Goal: Task Accomplishment & Management: Manage account settings

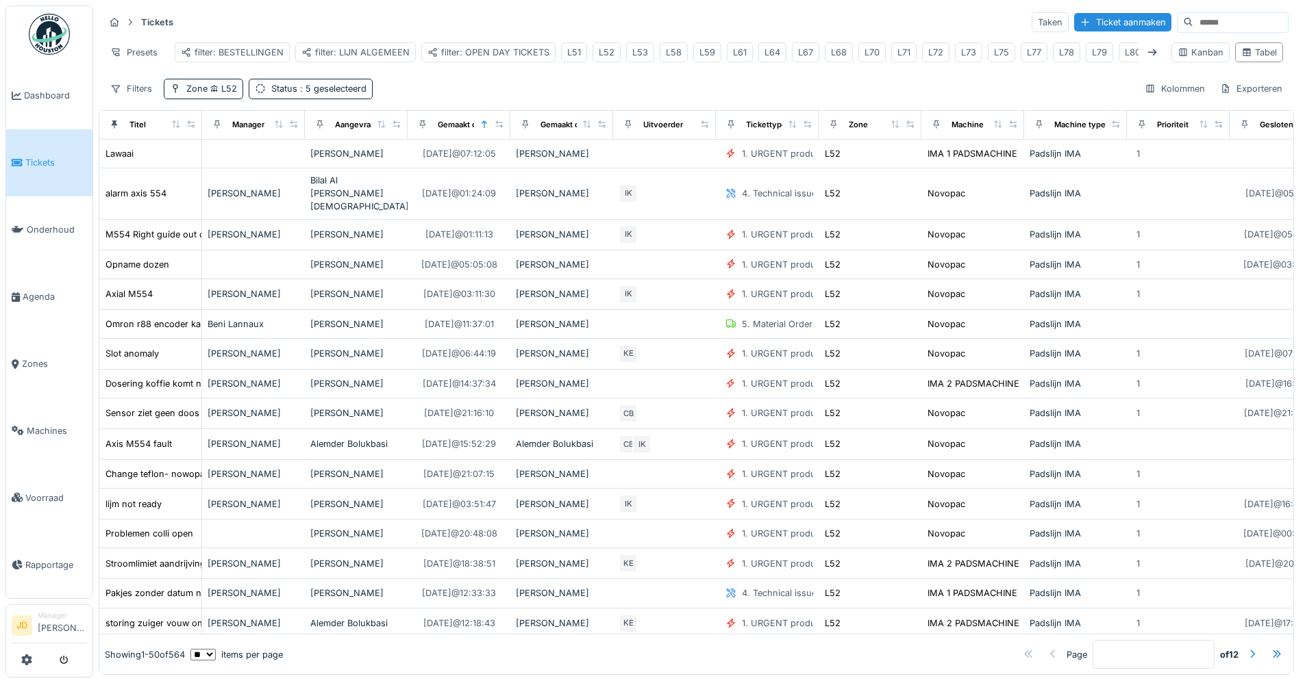
click at [53, 147] on link "Tickets" at bounding box center [49, 162] width 86 height 67
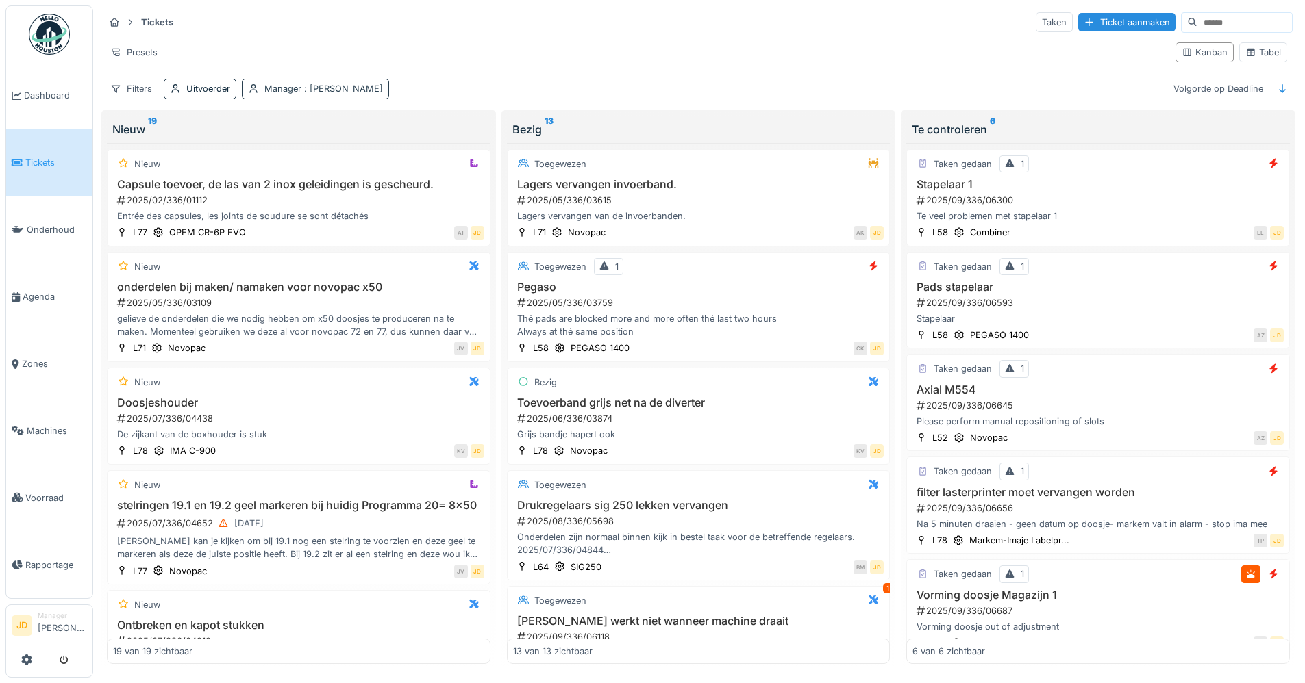
click at [314, 96] on div "Manager : Jasper De wit" at bounding box center [315, 89] width 147 height 20
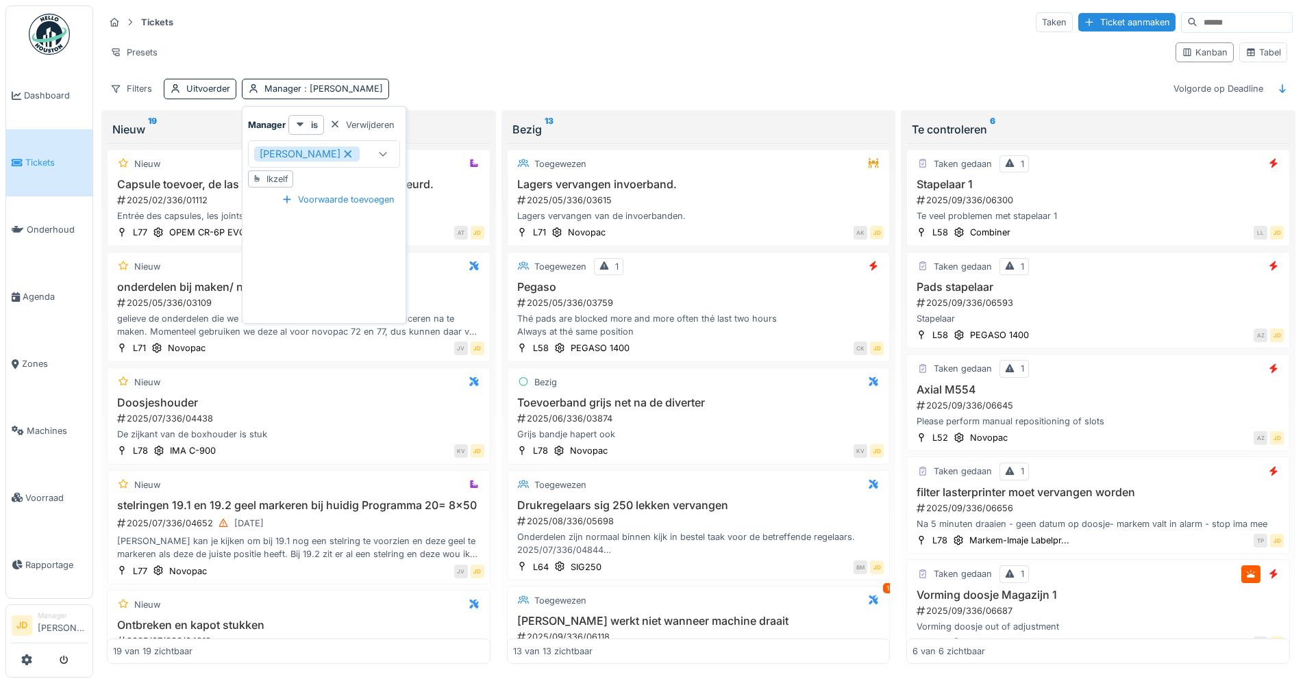
click at [344, 154] on icon at bounding box center [348, 154] width 8 height 8
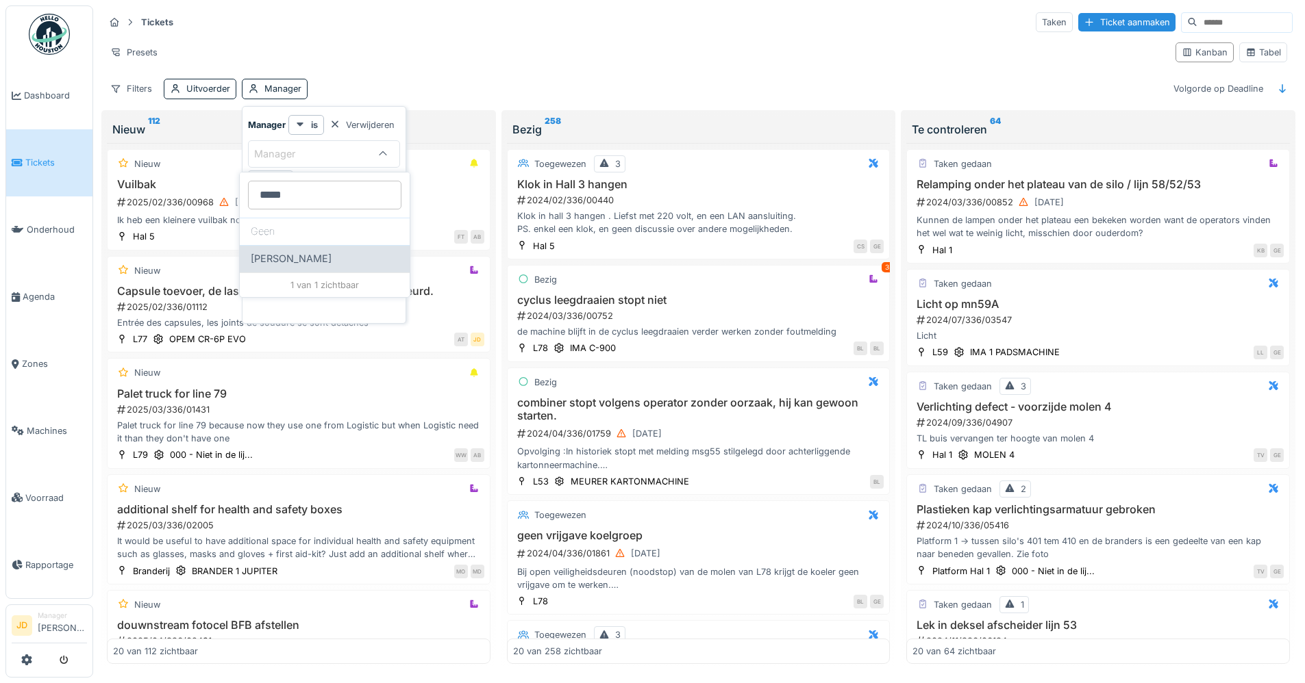
type input "*****"
click at [279, 257] on span "[PERSON_NAME]" at bounding box center [291, 258] width 81 height 15
type input "****"
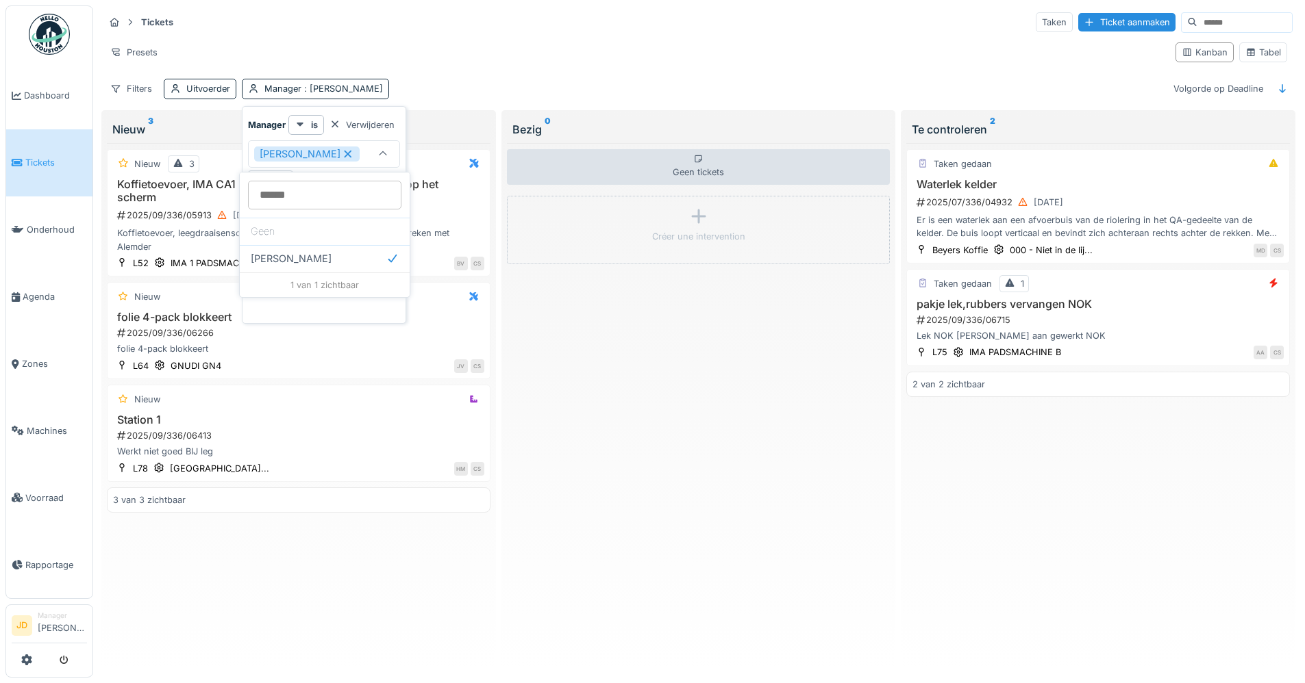
click at [418, 44] on div "Presets" at bounding box center [634, 52] width 1060 height 20
click at [1123, 320] on div "2025/09/336/06715" at bounding box center [1099, 320] width 368 height 13
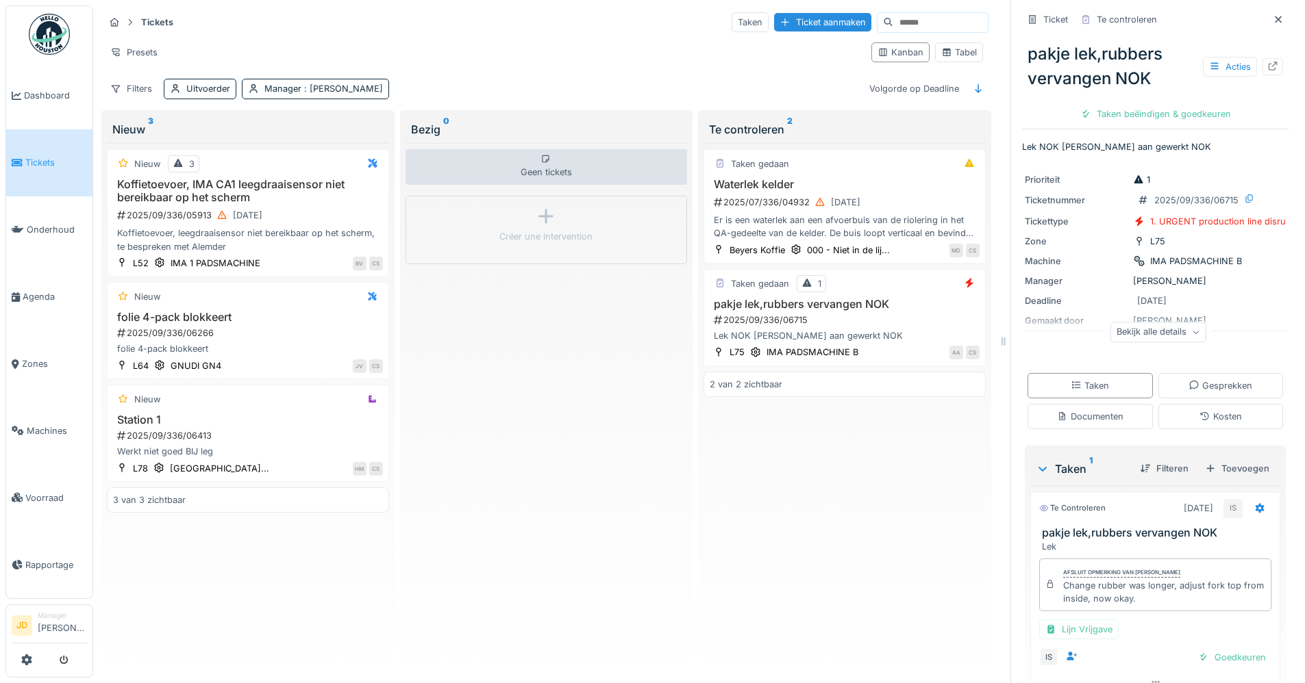
scroll to position [59, 0]
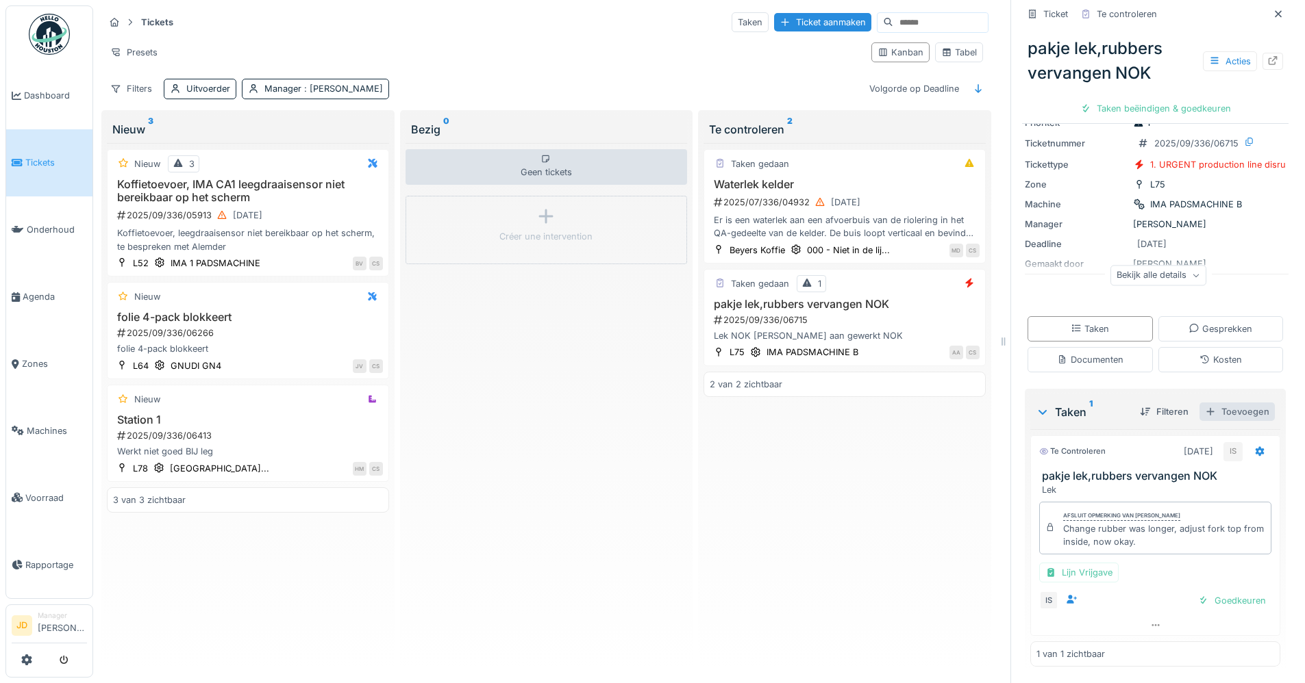
click at [1229, 410] on div "Toevoegen" at bounding box center [1236, 412] width 75 height 18
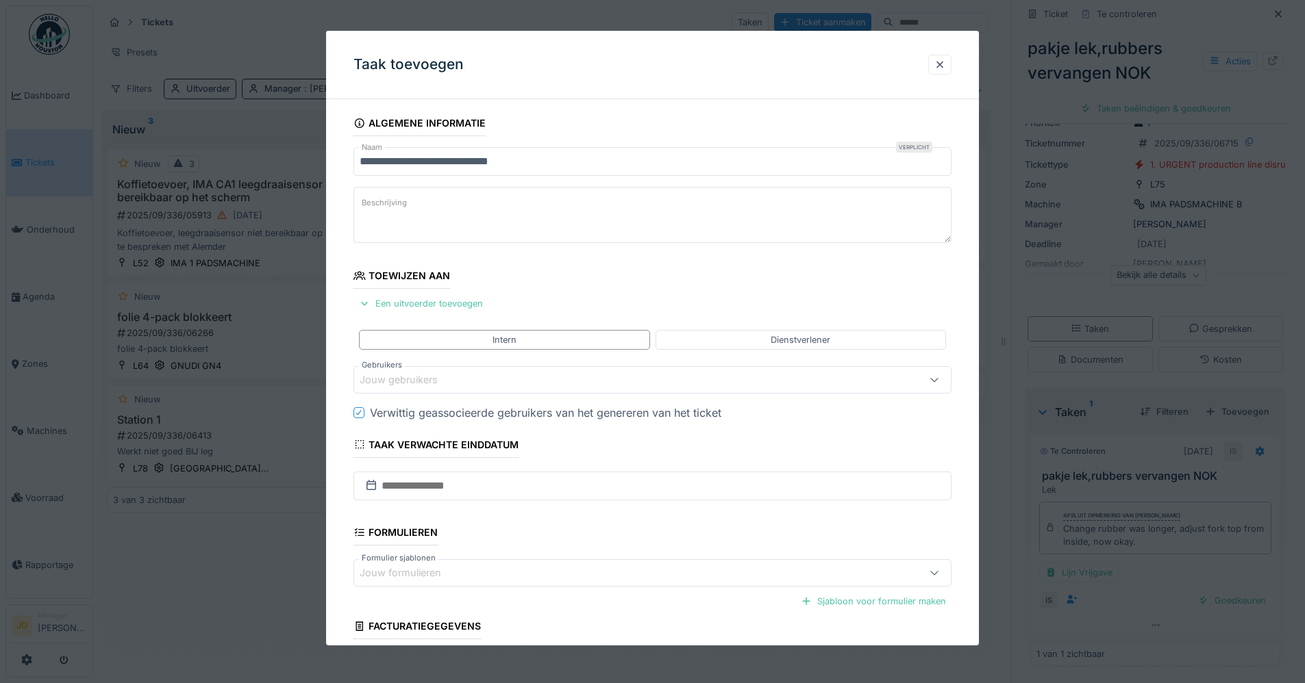
click at [486, 383] on div "Jouw gebruikers" at bounding box center [618, 380] width 516 height 15
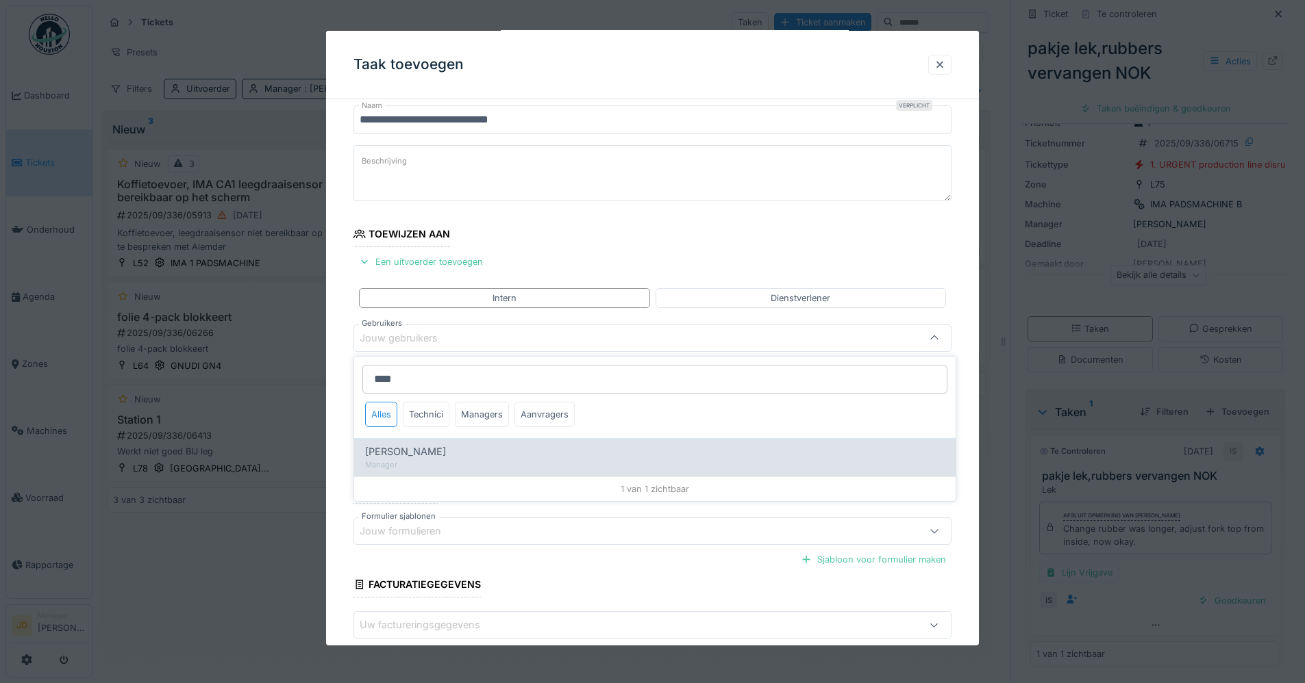
type input "****"
click at [677, 445] on div "[PERSON_NAME]" at bounding box center [654, 451] width 579 height 15
type input "****"
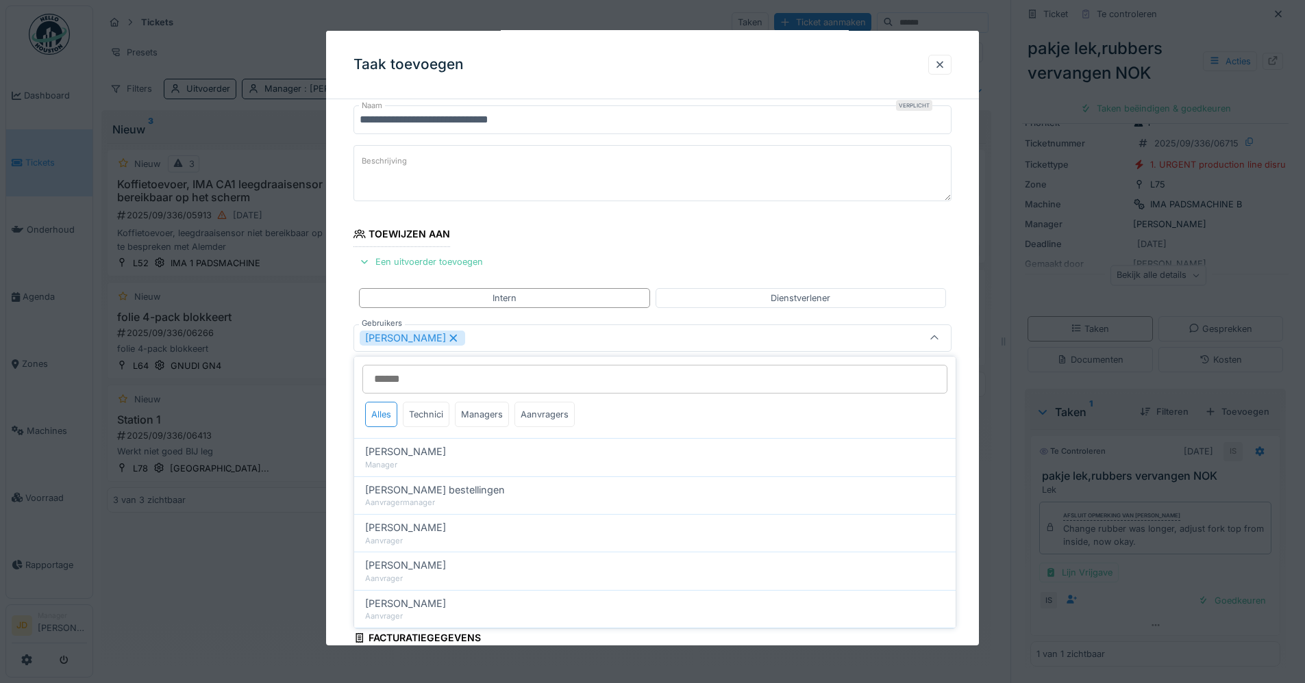
click at [935, 338] on icon at bounding box center [934, 338] width 11 height 9
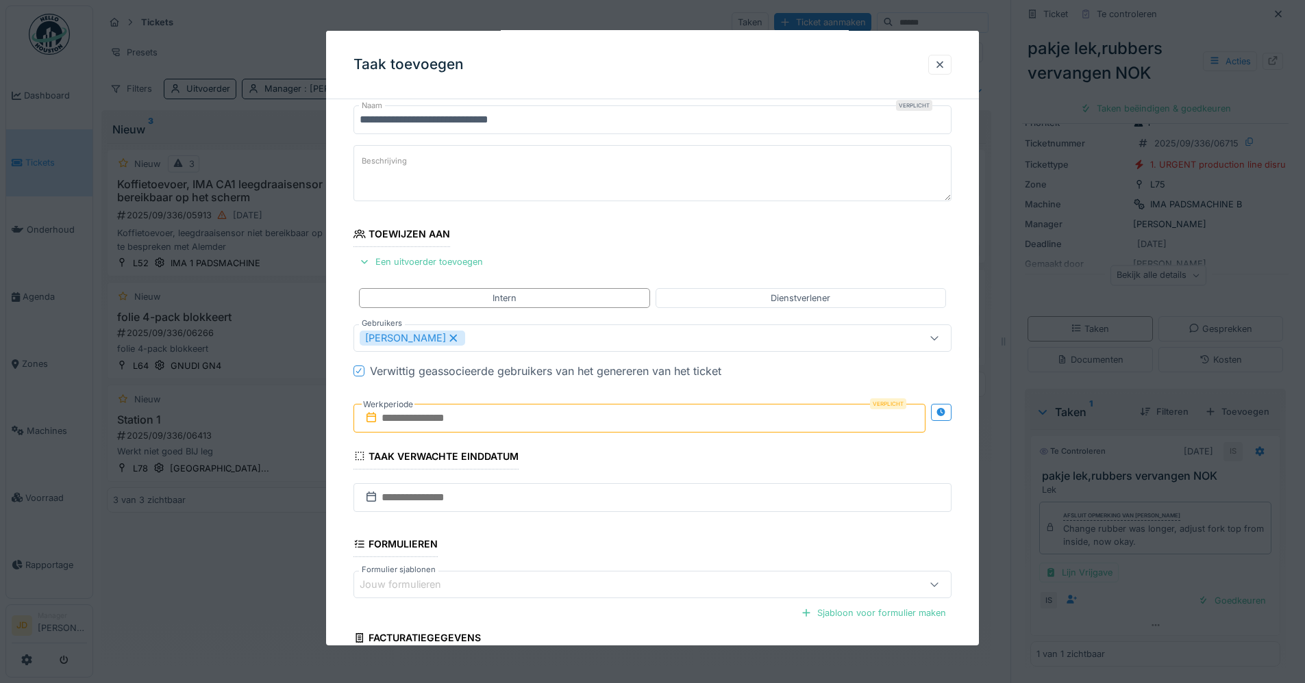
click at [399, 416] on input "text" at bounding box center [639, 418] width 572 height 29
click at [662, 575] on div "26" at bounding box center [664, 575] width 18 height 20
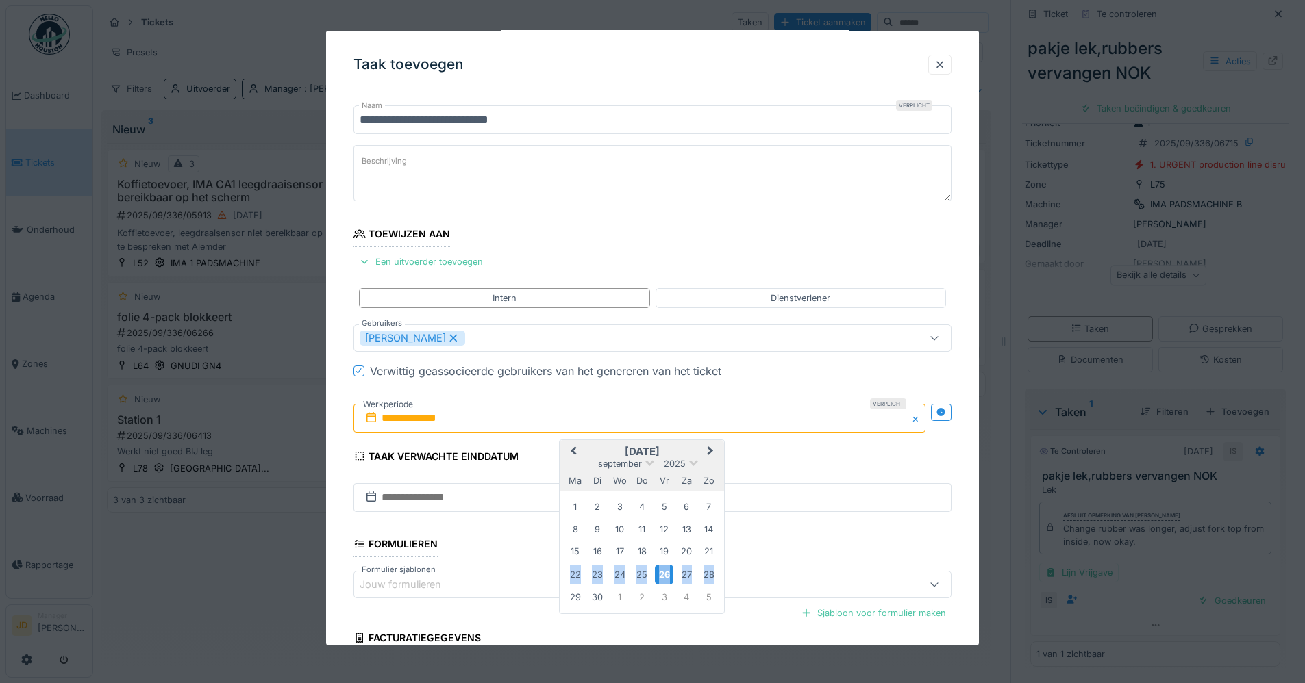
click at [662, 575] on div "26" at bounding box center [664, 575] width 18 height 20
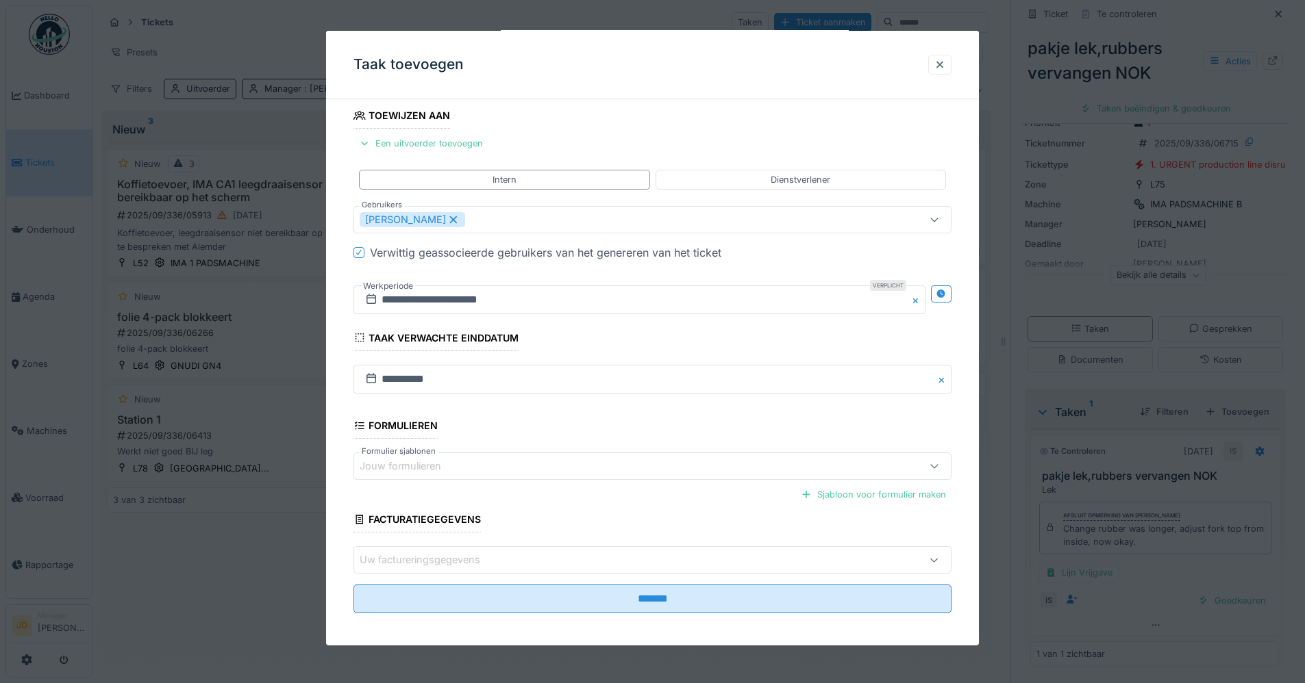
scroll to position [166, 0]
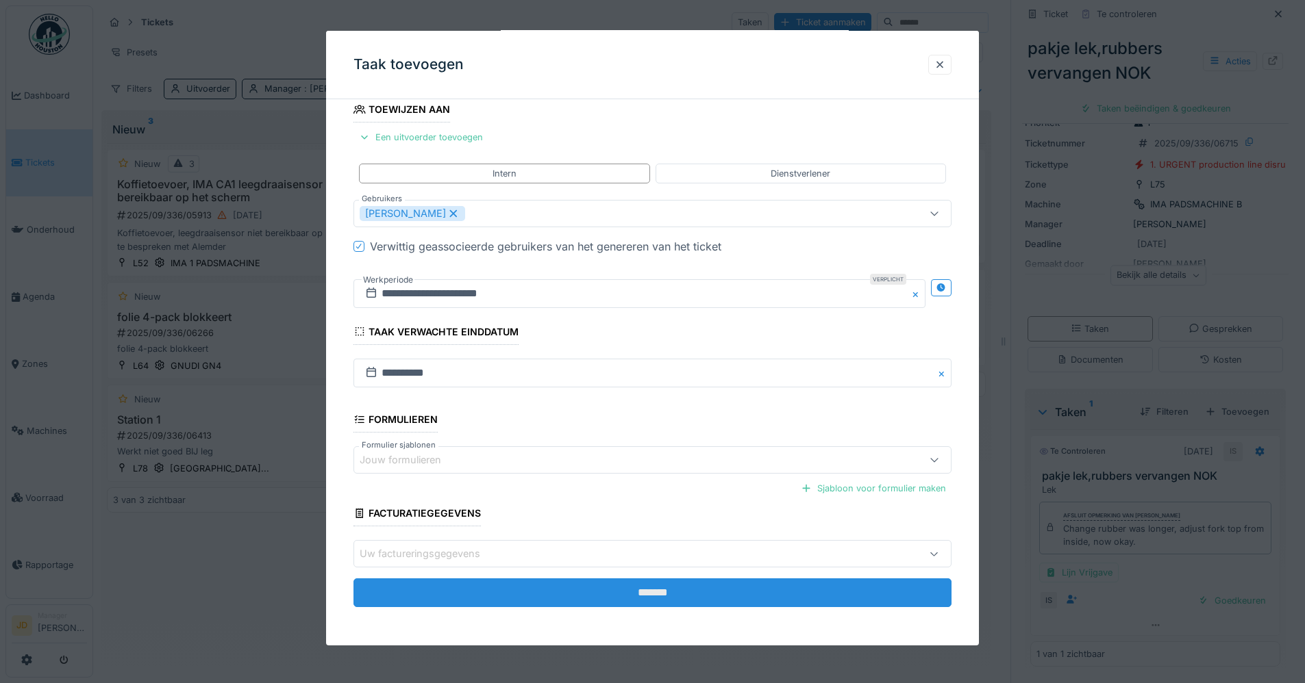
click at [670, 588] on input "*******" at bounding box center [652, 593] width 598 height 29
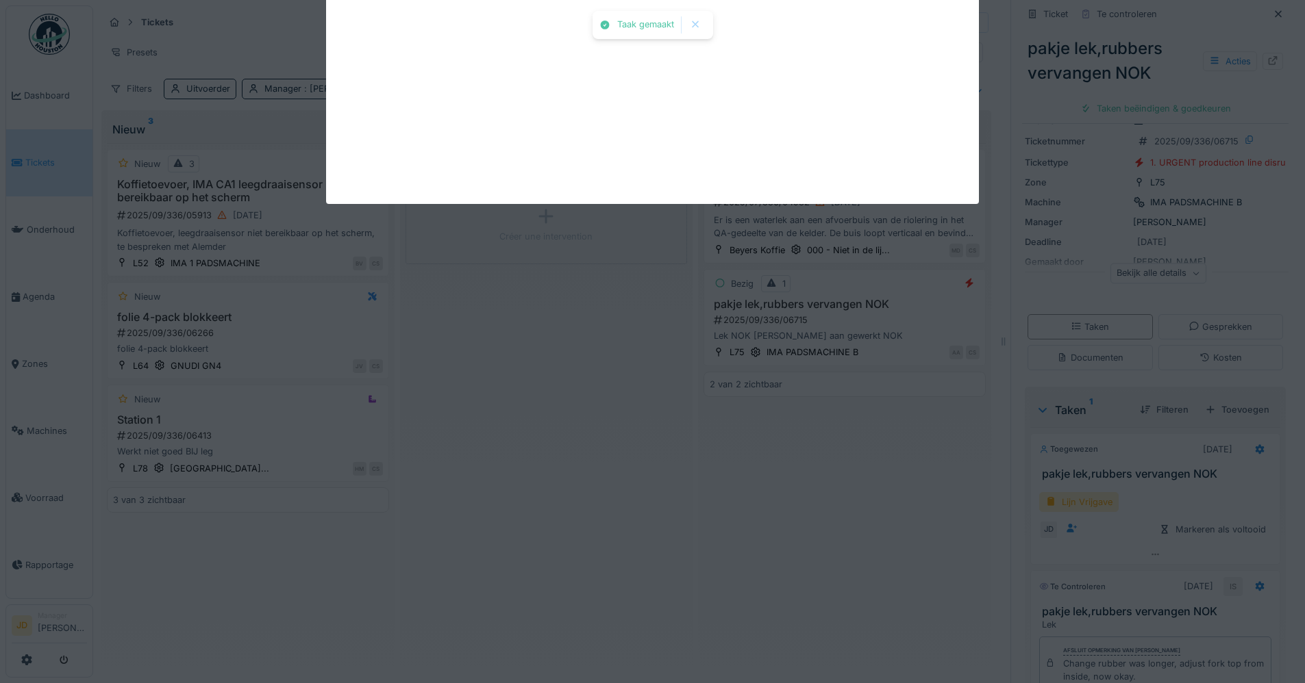
scroll to position [40, 0]
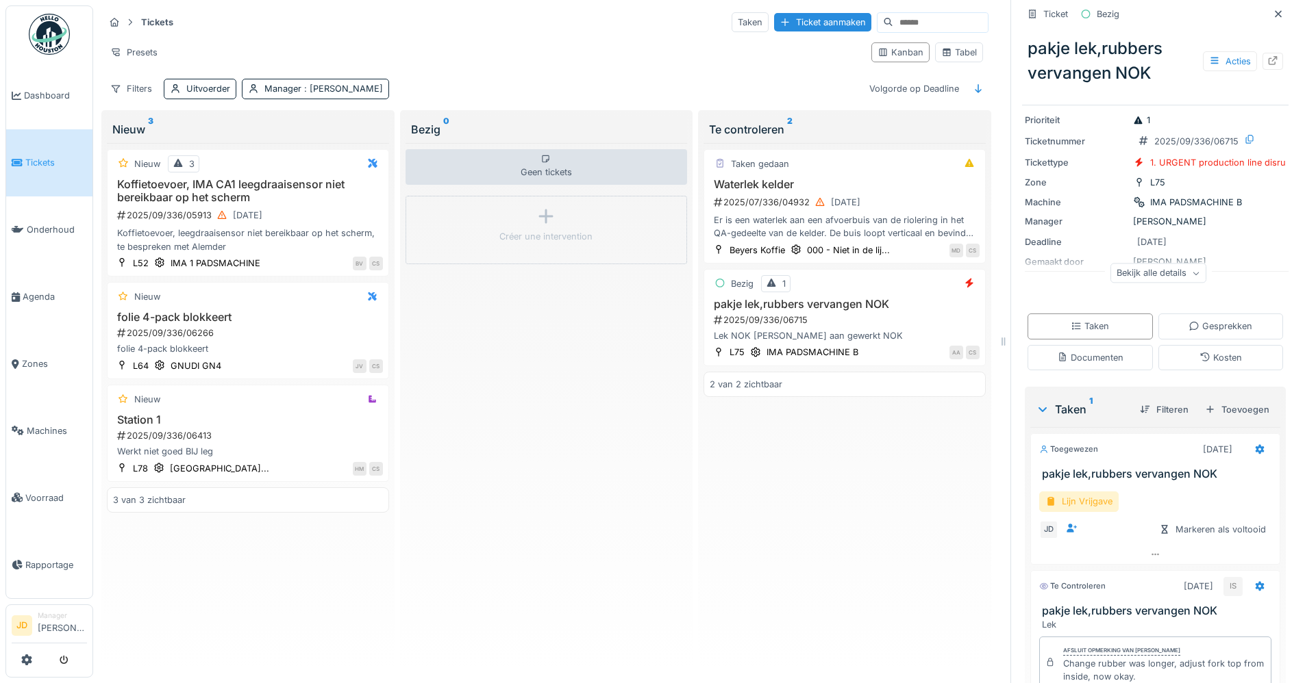
click at [1081, 505] on div "Lijn Vrijgave" at bounding box center [1078, 502] width 79 height 20
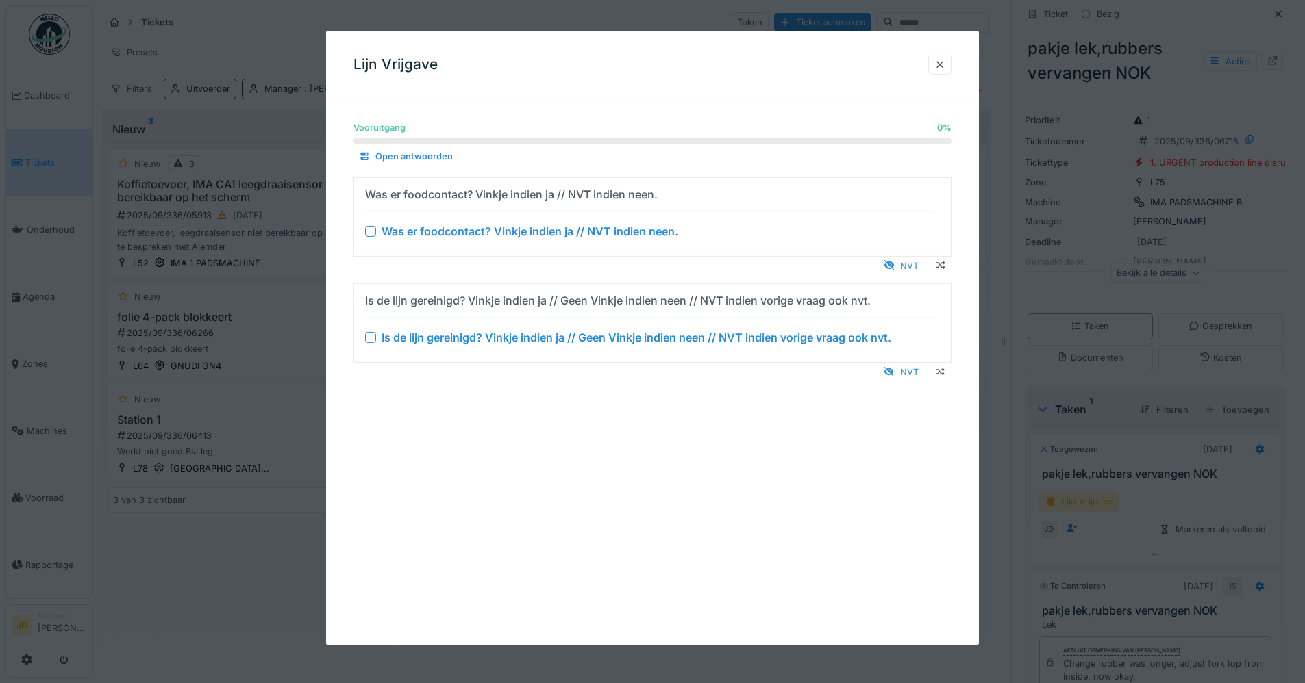
click at [366, 336] on div at bounding box center [370, 337] width 11 height 11
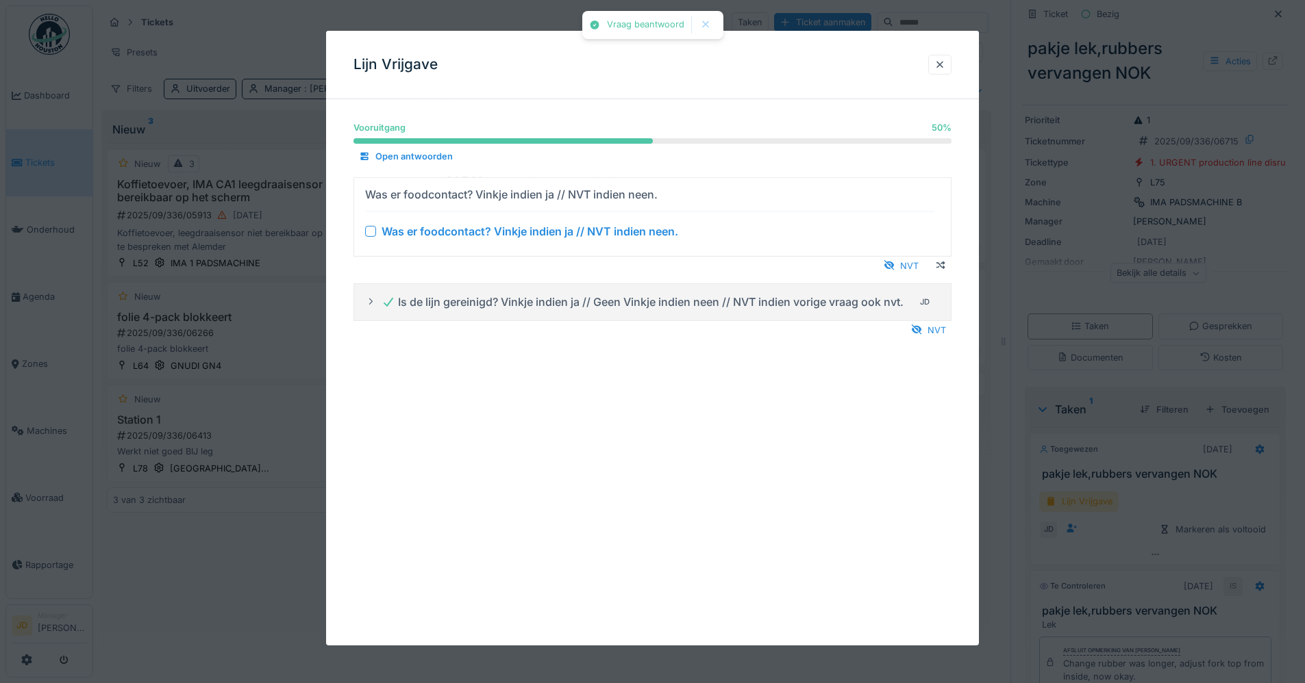
click at [368, 227] on div at bounding box center [370, 230] width 11 height 11
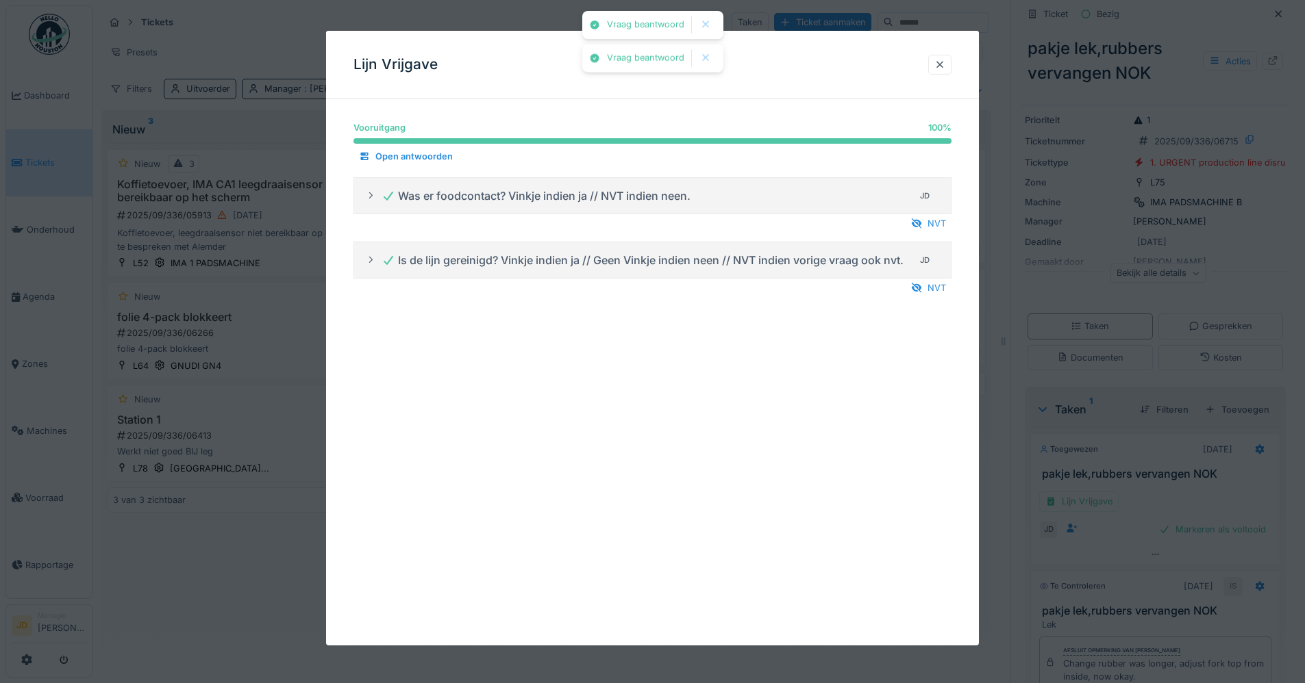
click at [1135, 446] on div at bounding box center [652, 341] width 1305 height 683
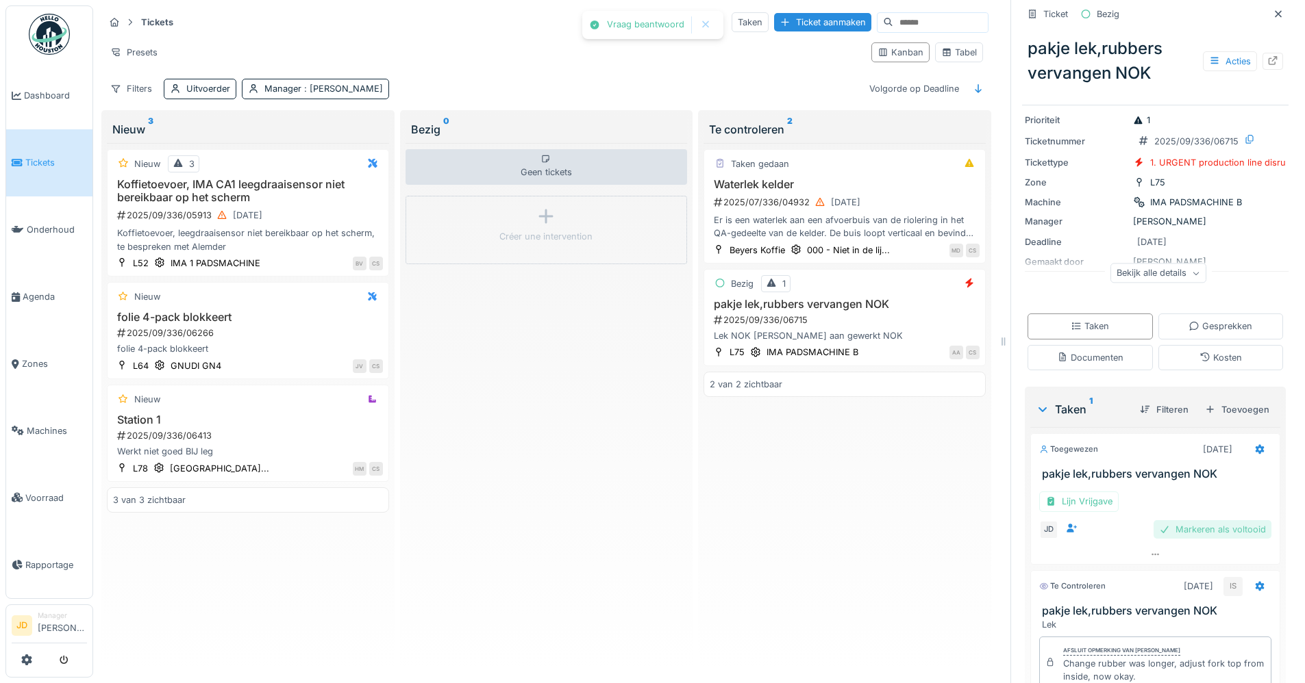
click at [1165, 526] on div "Markeren als voltooid" at bounding box center [1212, 529] width 118 height 18
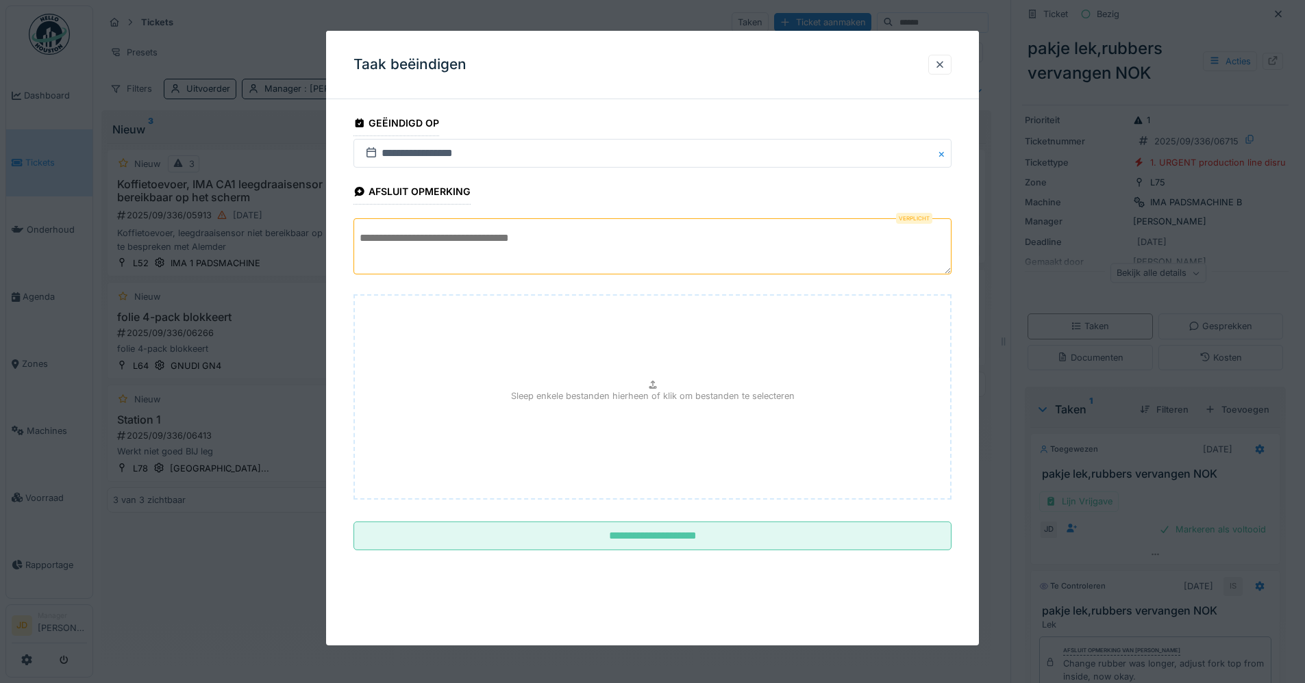
click at [569, 253] on textarea at bounding box center [652, 246] width 598 height 56
click at [527, 232] on textarea at bounding box center [652, 246] width 598 height 56
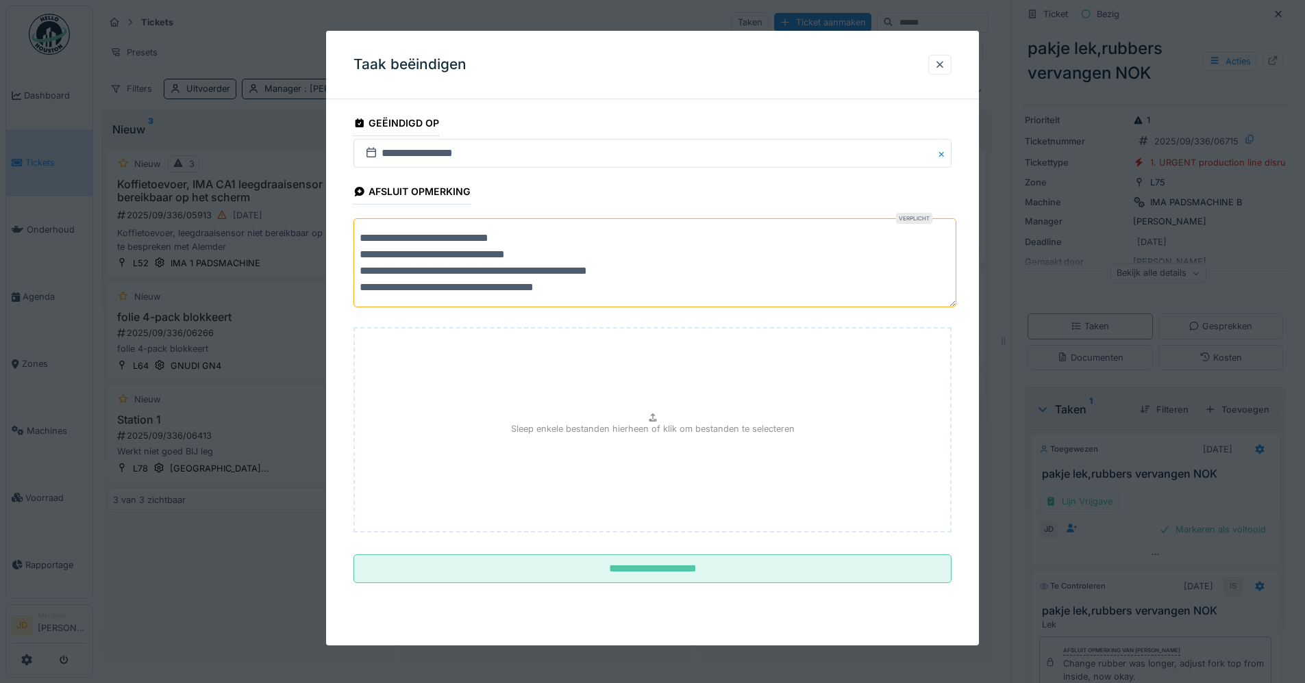
scroll to position [0, 0]
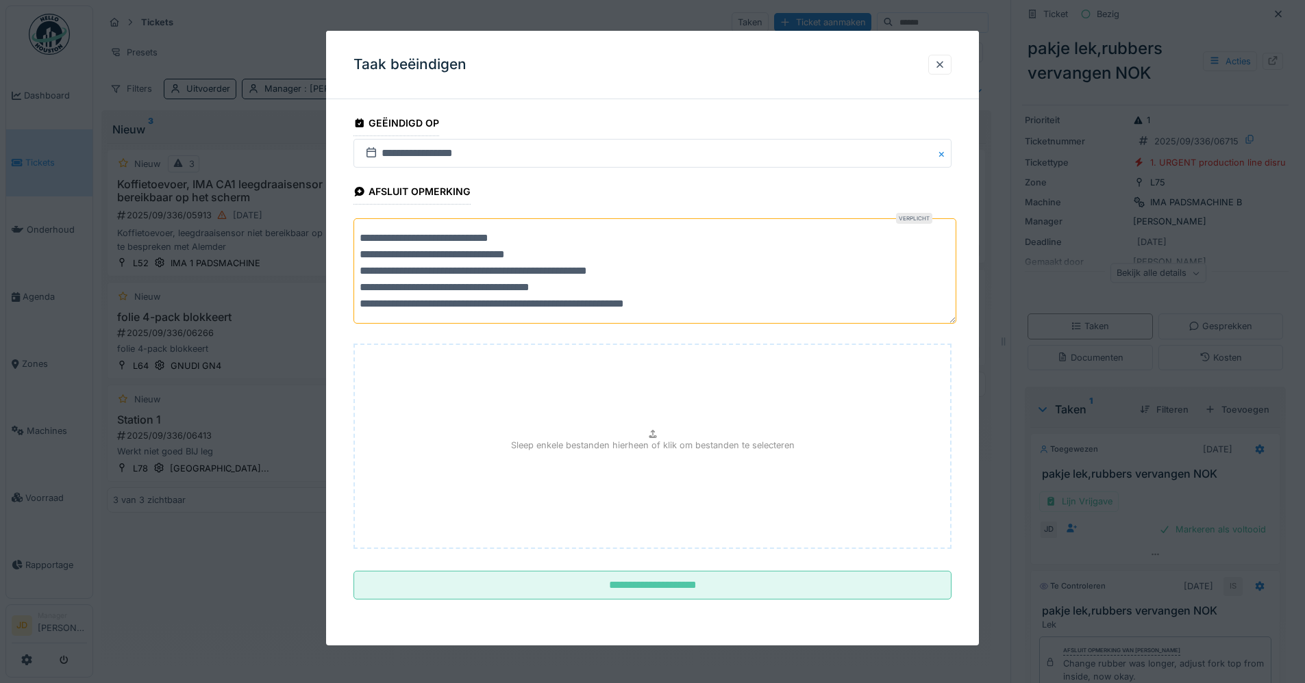
type textarea "**********"
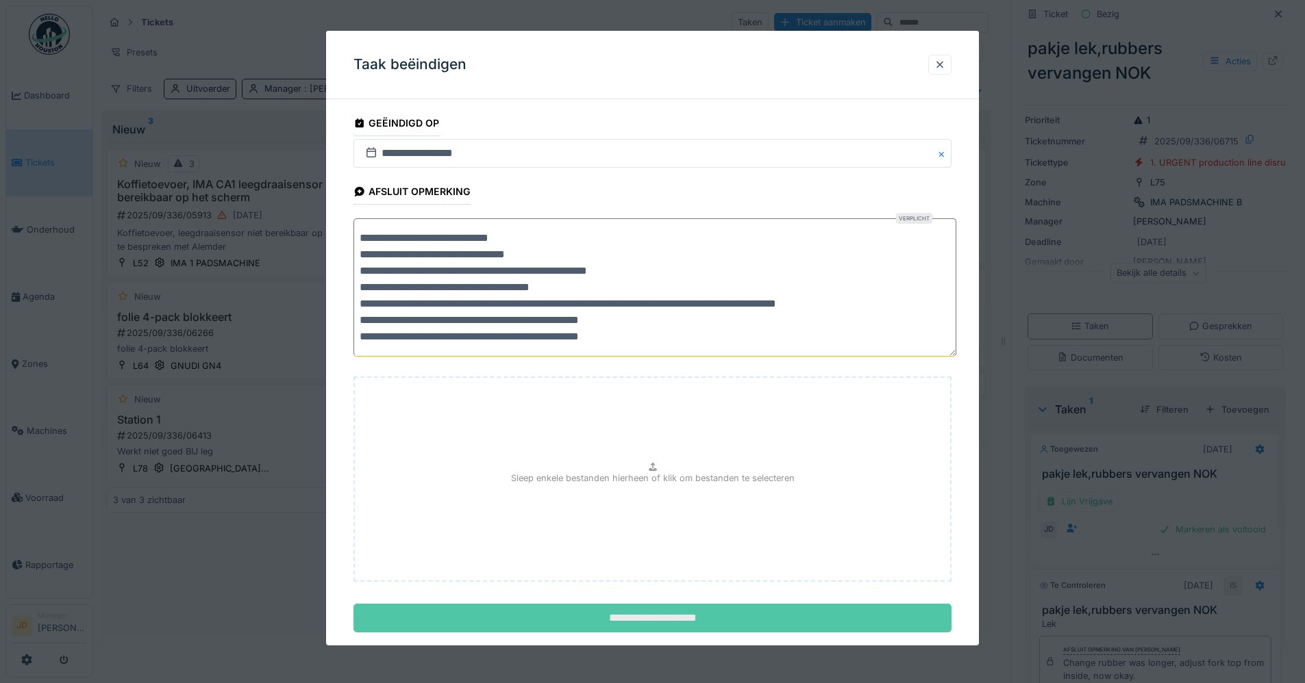
type textarea "**********"
click at [712, 612] on input "**********" at bounding box center [652, 618] width 598 height 29
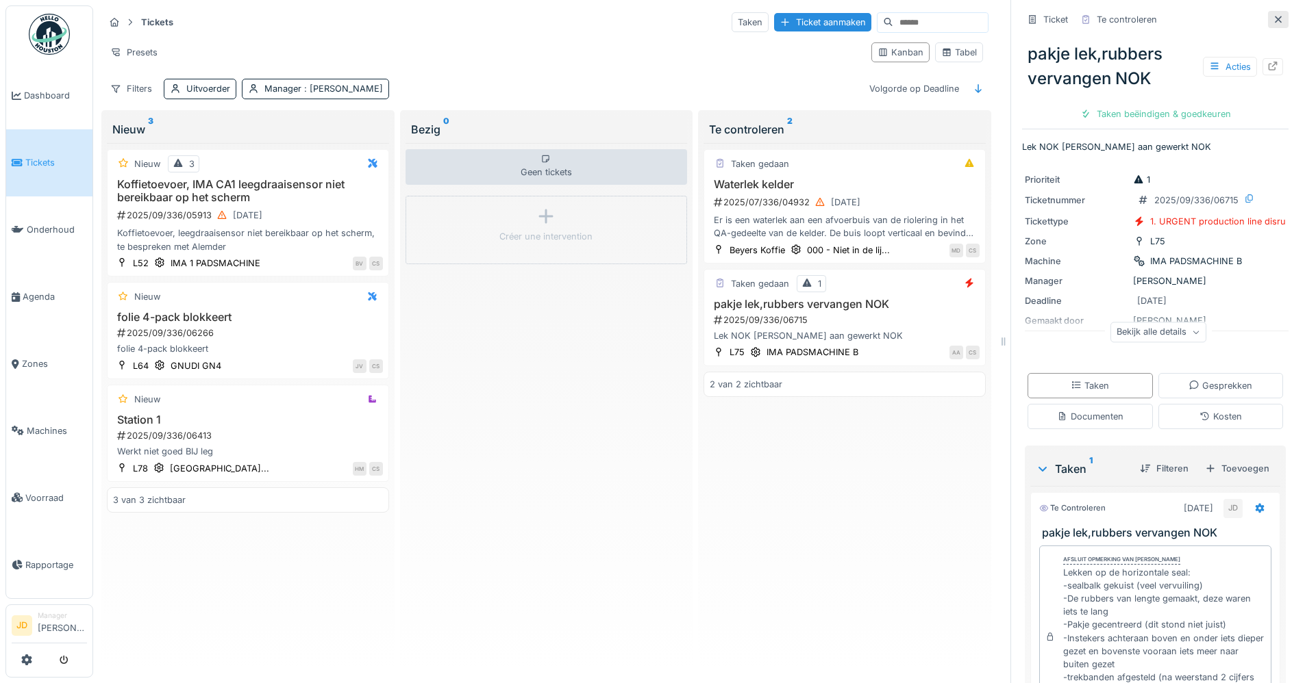
click at [1272, 23] on icon at bounding box center [1277, 19] width 11 height 9
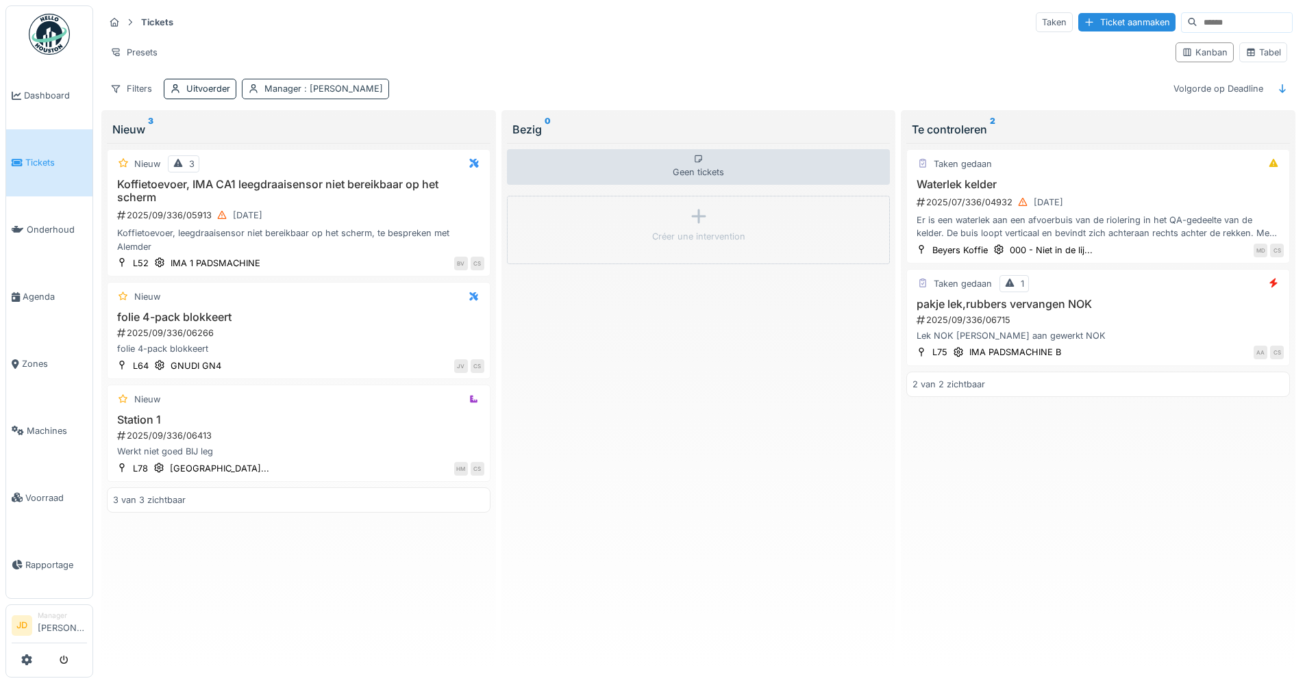
click at [314, 91] on span ": Carlo Schrauwen" at bounding box center [341, 89] width 81 height 10
click at [347, 149] on icon at bounding box center [347, 154] width 12 height 10
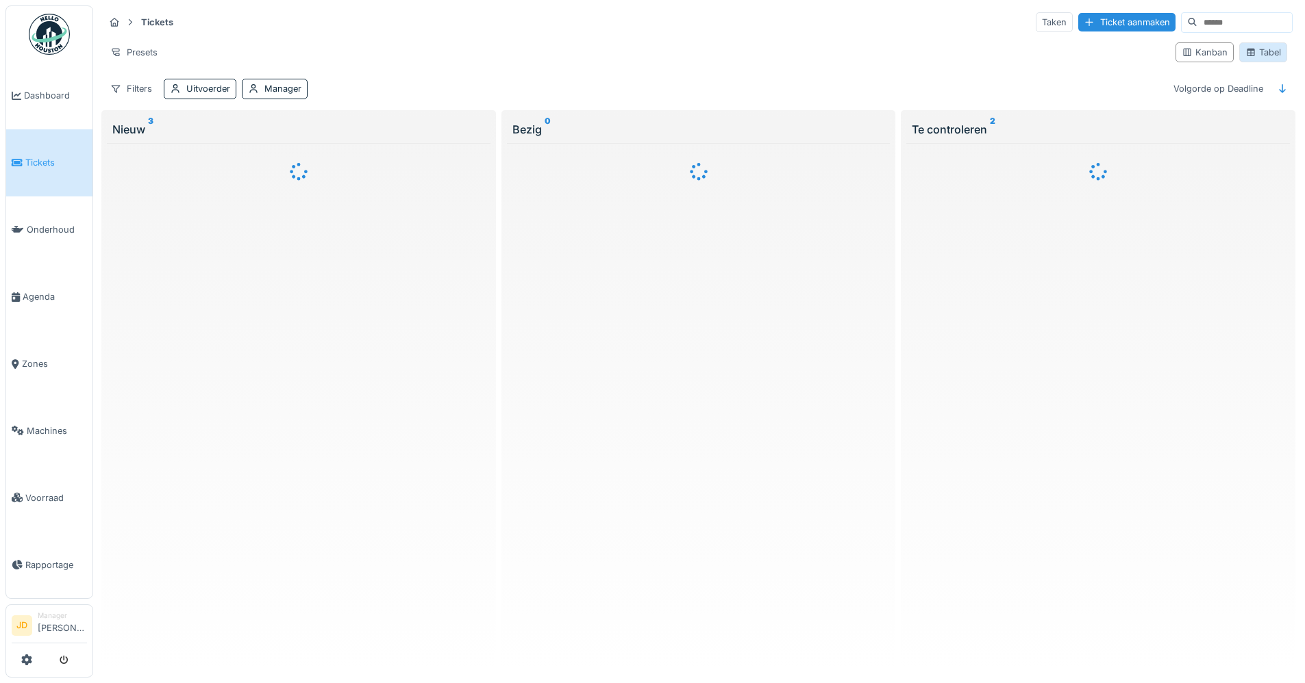
click at [1249, 51] on div "Tabel" at bounding box center [1263, 52] width 36 height 13
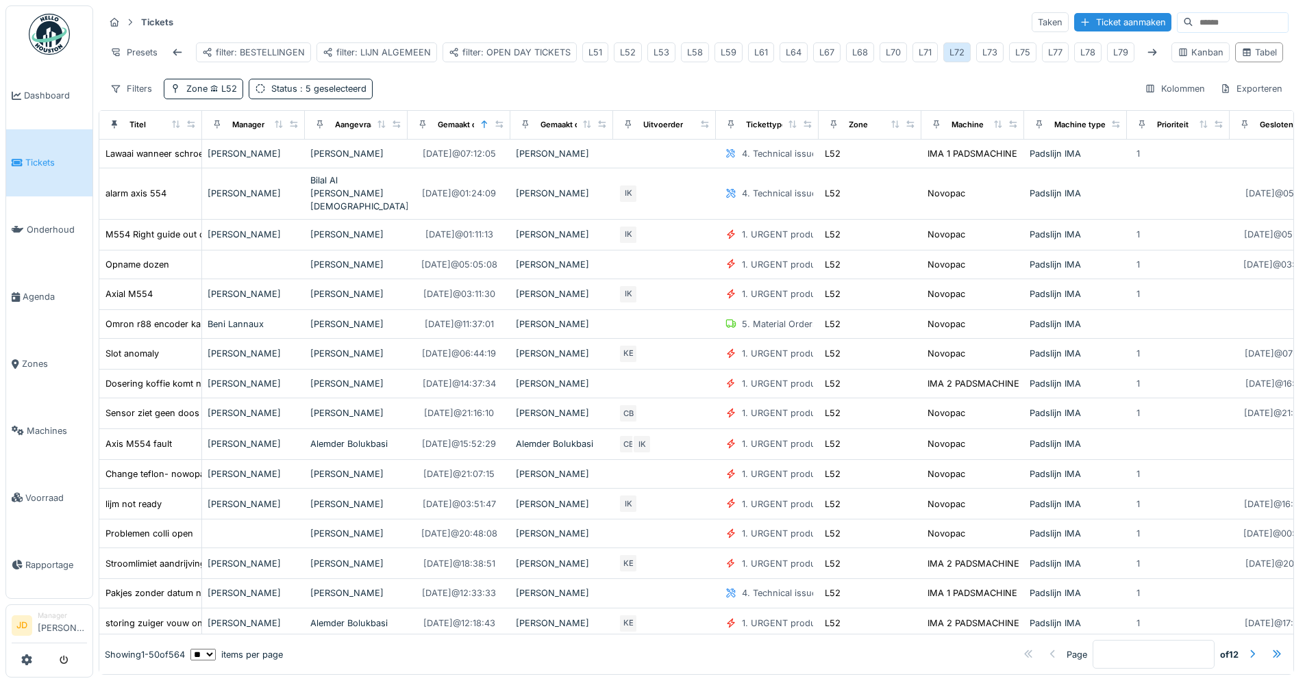
scroll to position [0, 97]
click at [609, 55] on div "L58" at bounding box center [617, 52] width 16 height 13
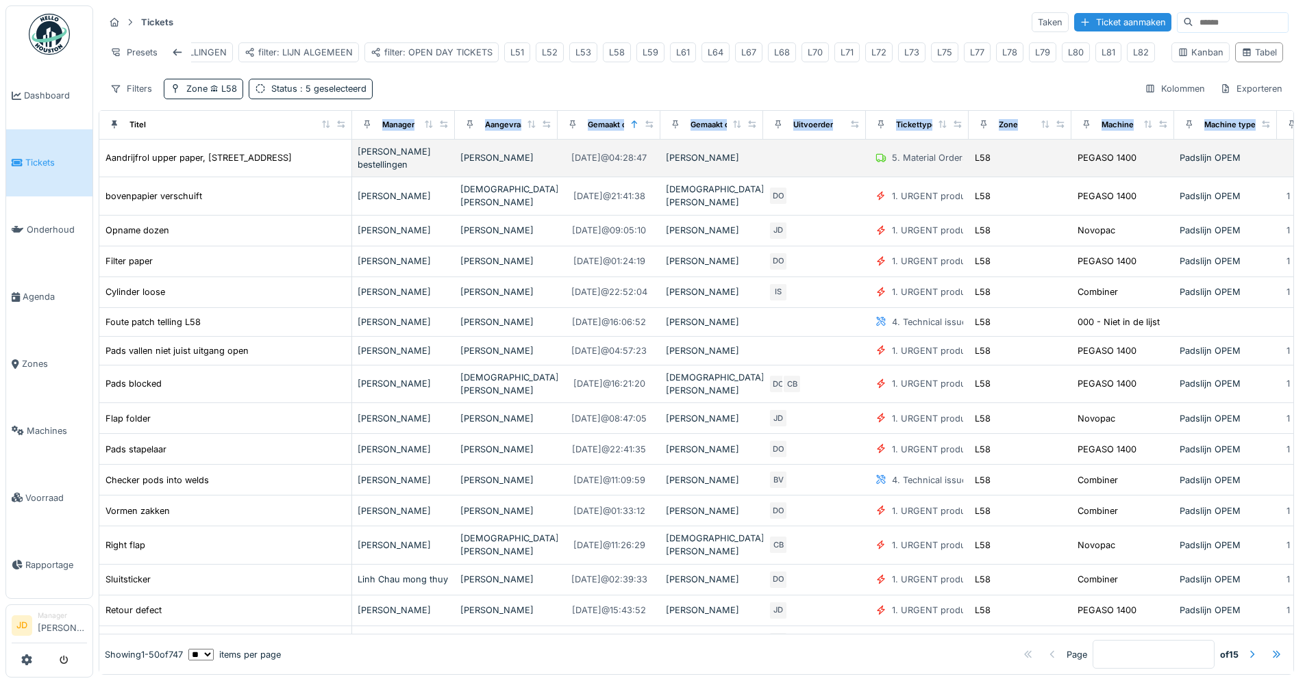
drag, startPoint x: 191, startPoint y: 131, endPoint x: 341, endPoint y: 153, distance: 151.6
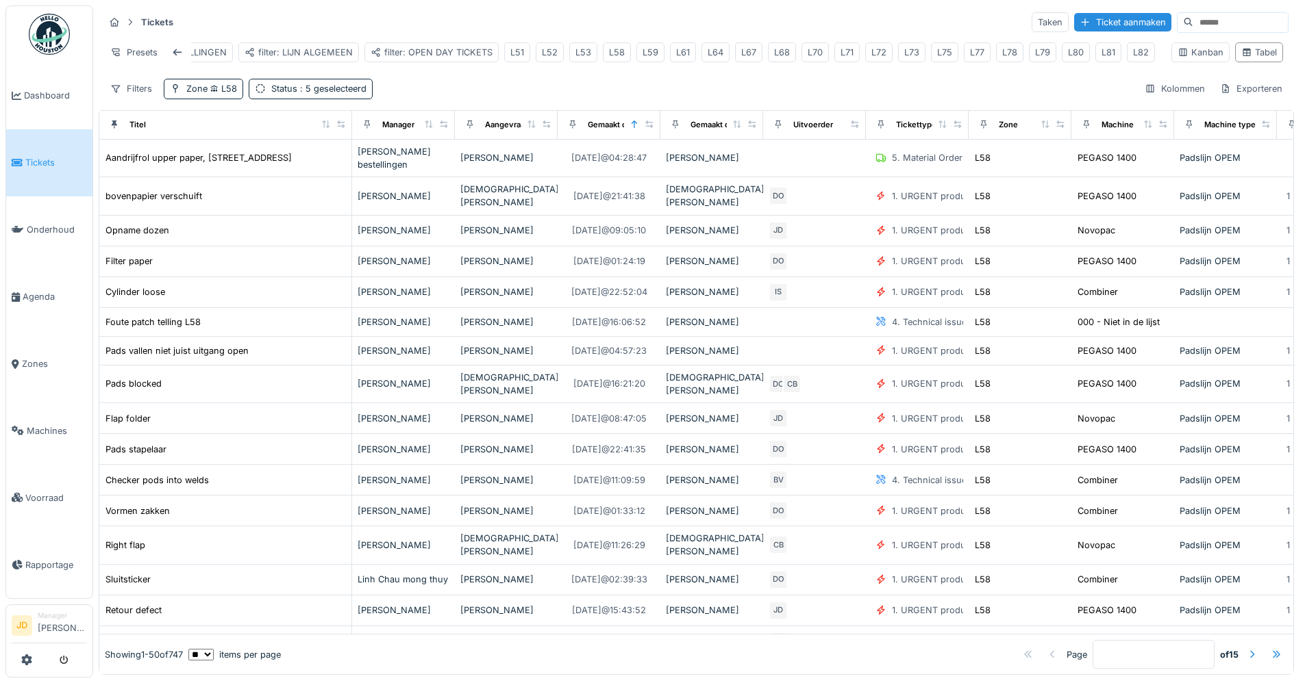
drag, startPoint x: 341, startPoint y: 153, endPoint x: 475, endPoint y: 79, distance: 153.2
click at [475, 79] on div "Tickets Taken Ticket aanmaken Presets filter: BESTELLINGEN filter: LIJN ALGEMEE…" at bounding box center [696, 54] width 1195 height 99
click at [283, 95] on div "Status : 5 geselecteerd" at bounding box center [318, 88] width 95 height 13
click at [140, 99] on div "Filters" at bounding box center [131, 89] width 54 height 20
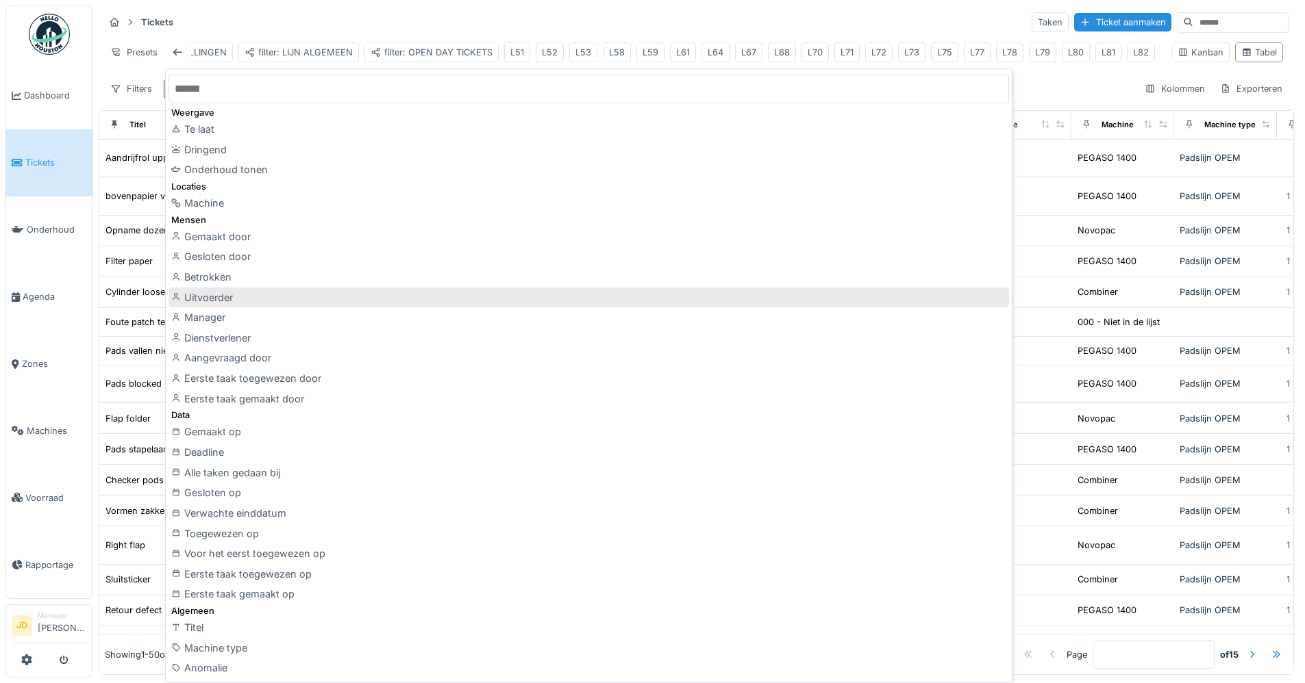
click at [277, 297] on div "Uitvoerder" at bounding box center [588, 298] width 840 height 21
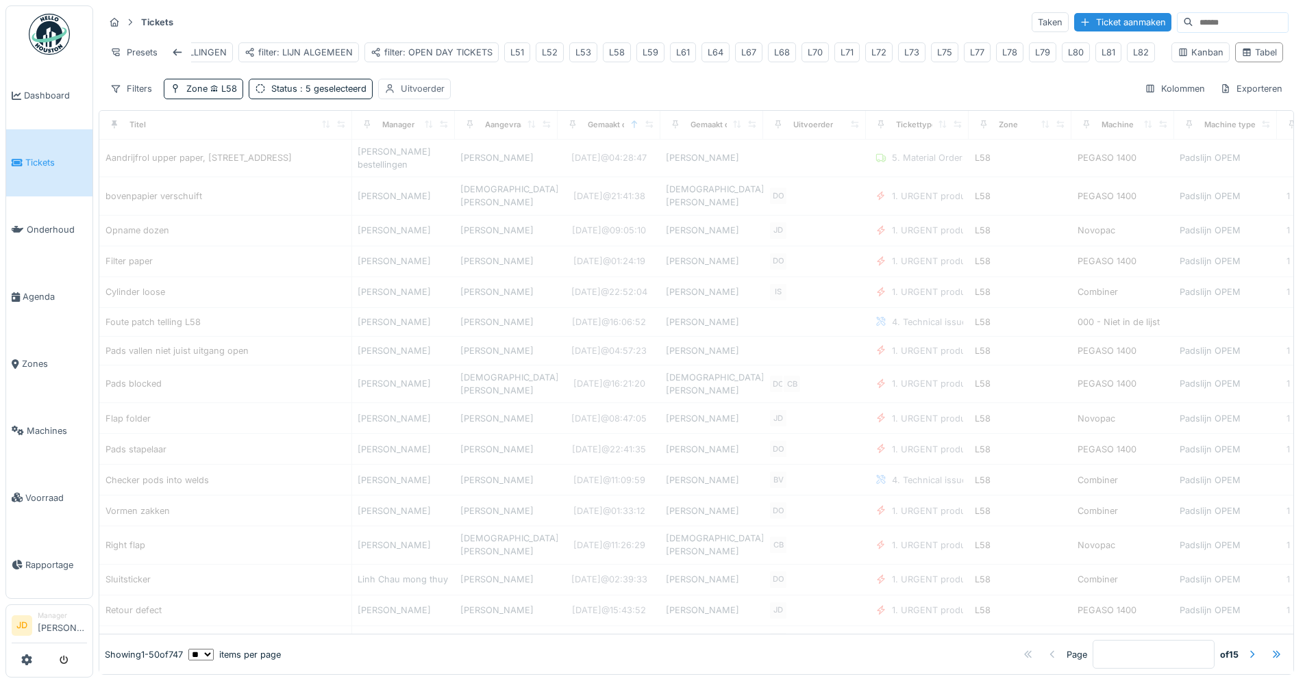
click at [429, 95] on div "Uitvoerder" at bounding box center [423, 88] width 44 height 13
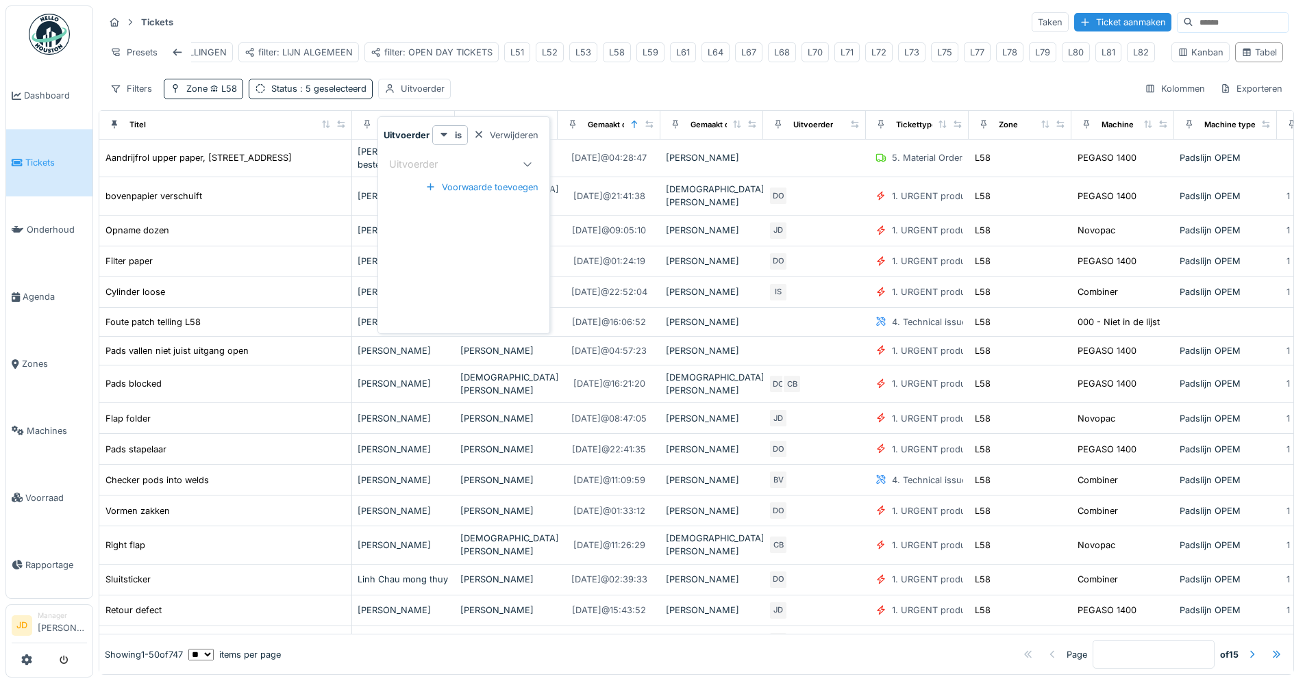
click at [414, 157] on div "Uitvoerder" at bounding box center [423, 164] width 68 height 15
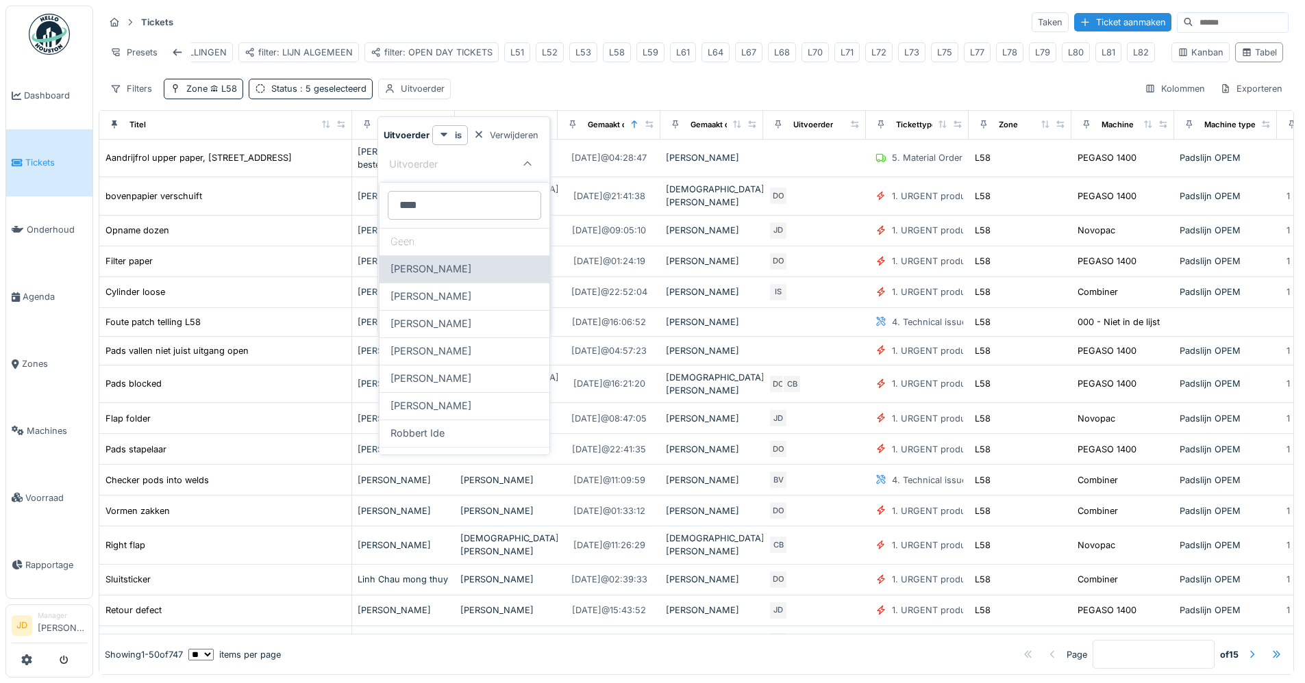
type input "****"
click at [411, 268] on span "Bert Vermeiren" at bounding box center [430, 269] width 81 height 15
type input "****"
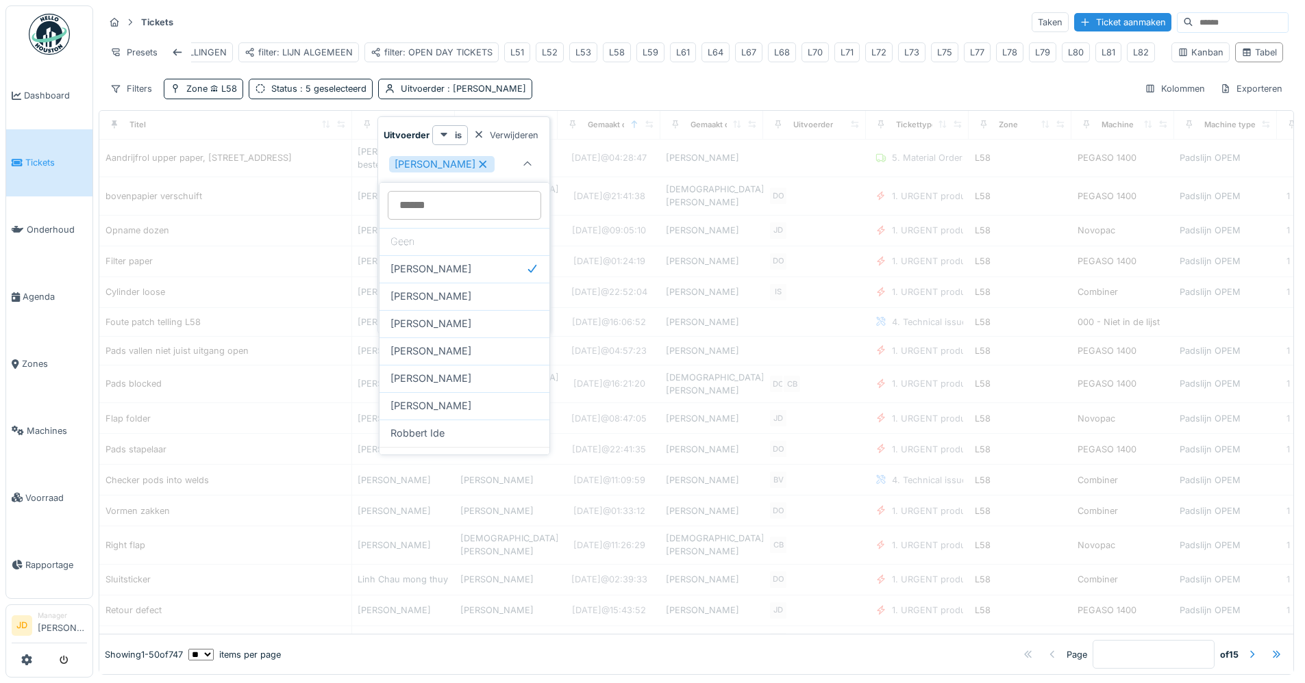
click at [597, 87] on div "Tickets Taken Ticket aanmaken Presets filter: BESTELLINGEN filter: LIJN ALGEMEE…" at bounding box center [696, 54] width 1195 height 99
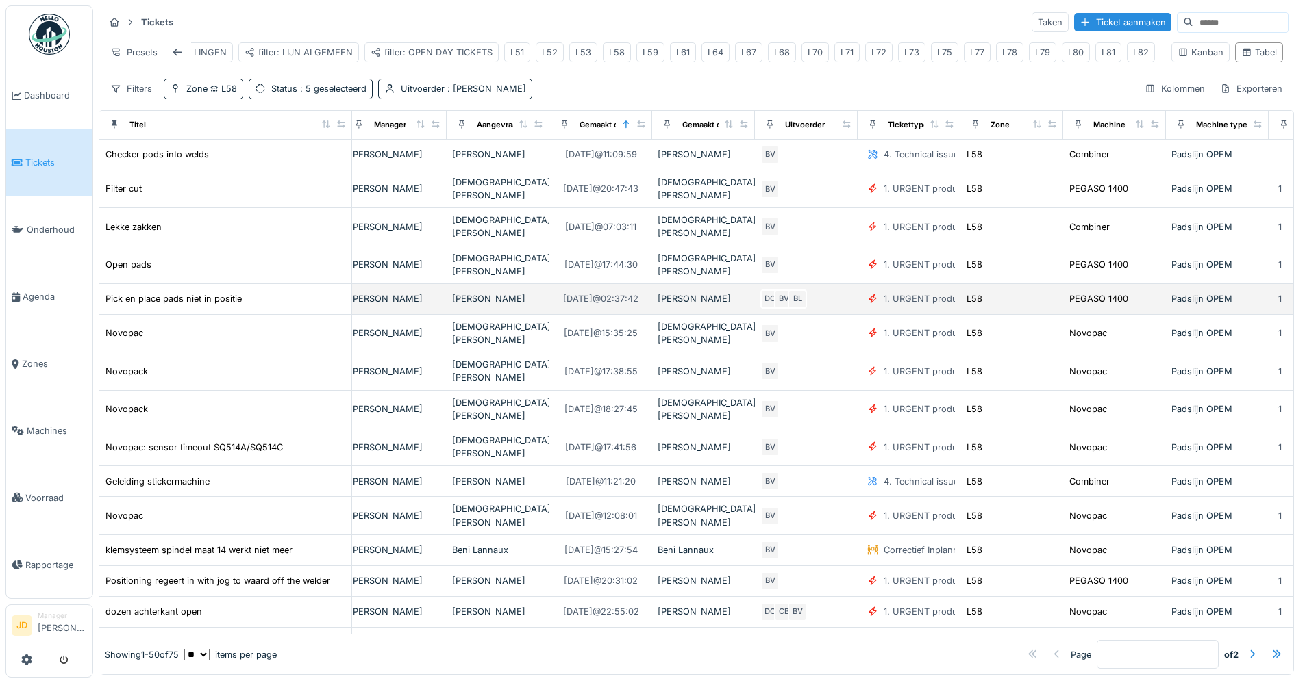
scroll to position [0, 8]
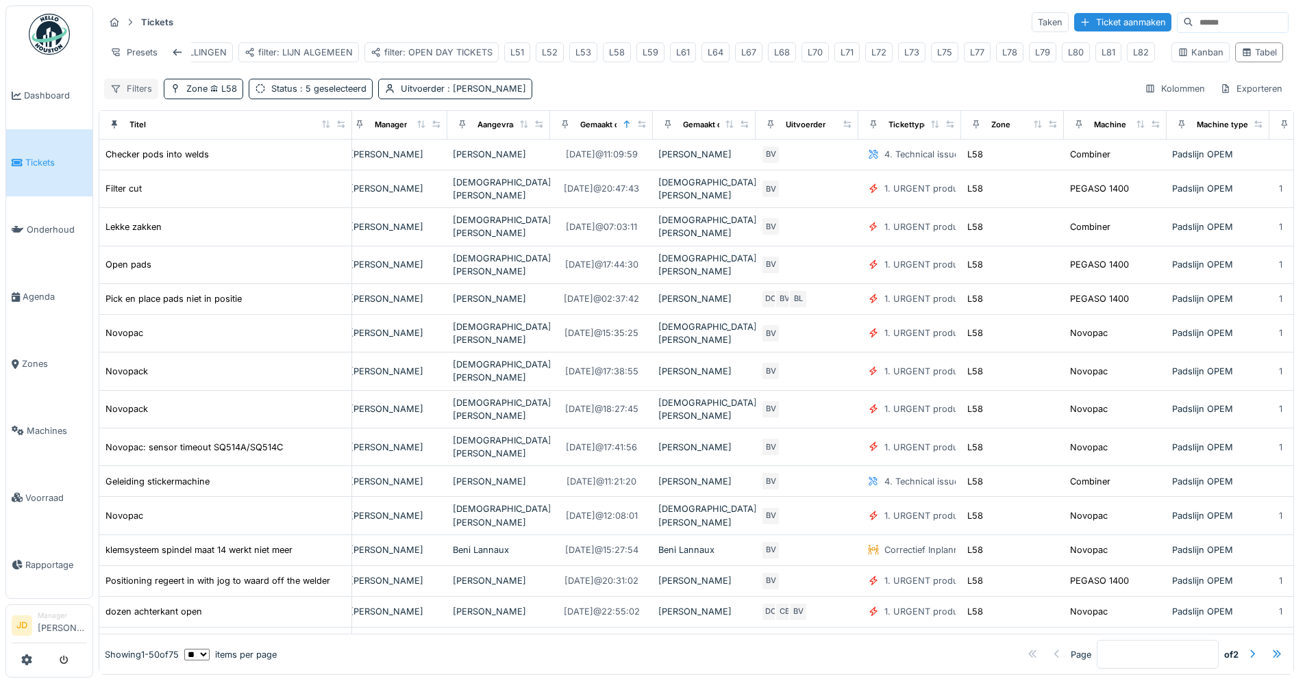
click at [123, 97] on div "Filters" at bounding box center [131, 89] width 54 height 20
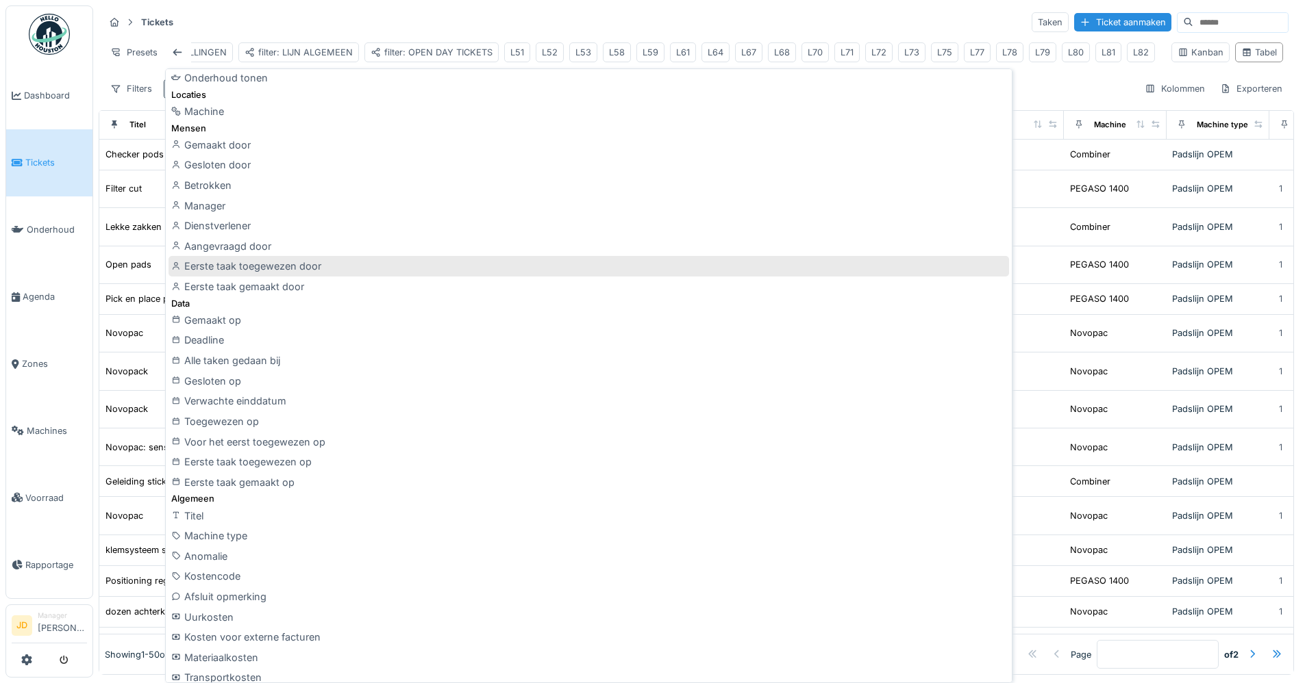
scroll to position [0, 0]
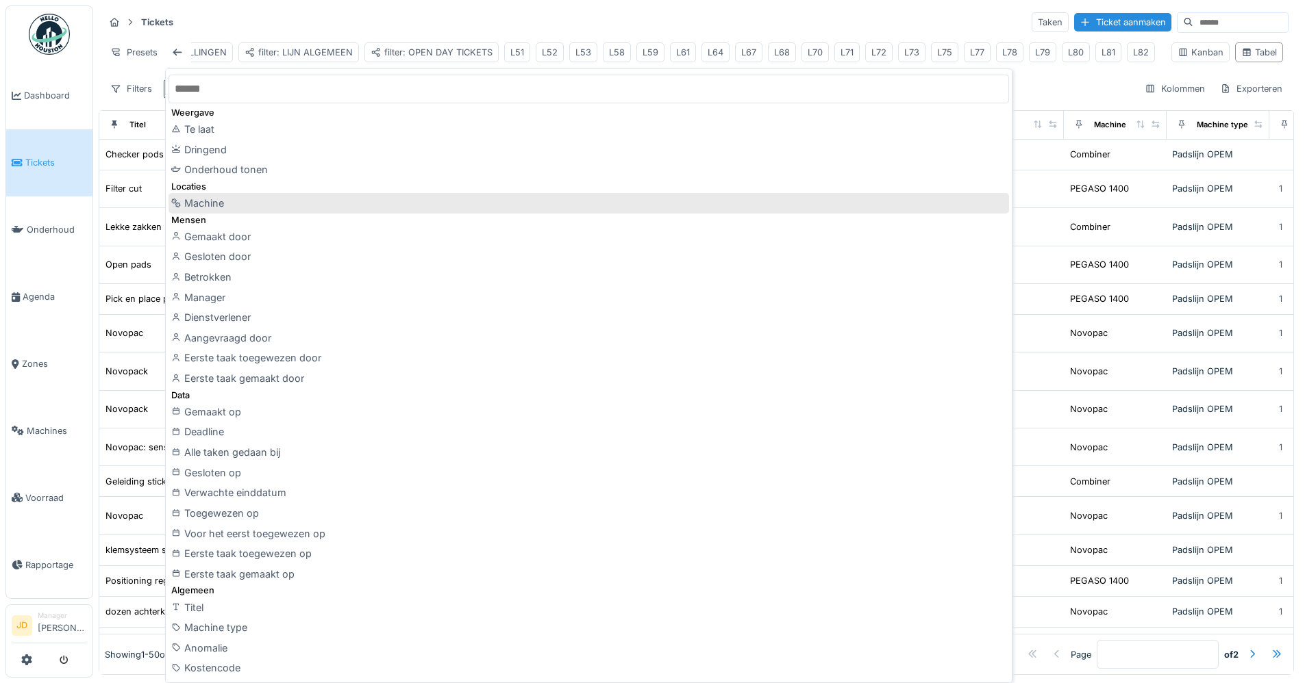
click at [274, 195] on div "Machine" at bounding box center [588, 203] width 840 height 21
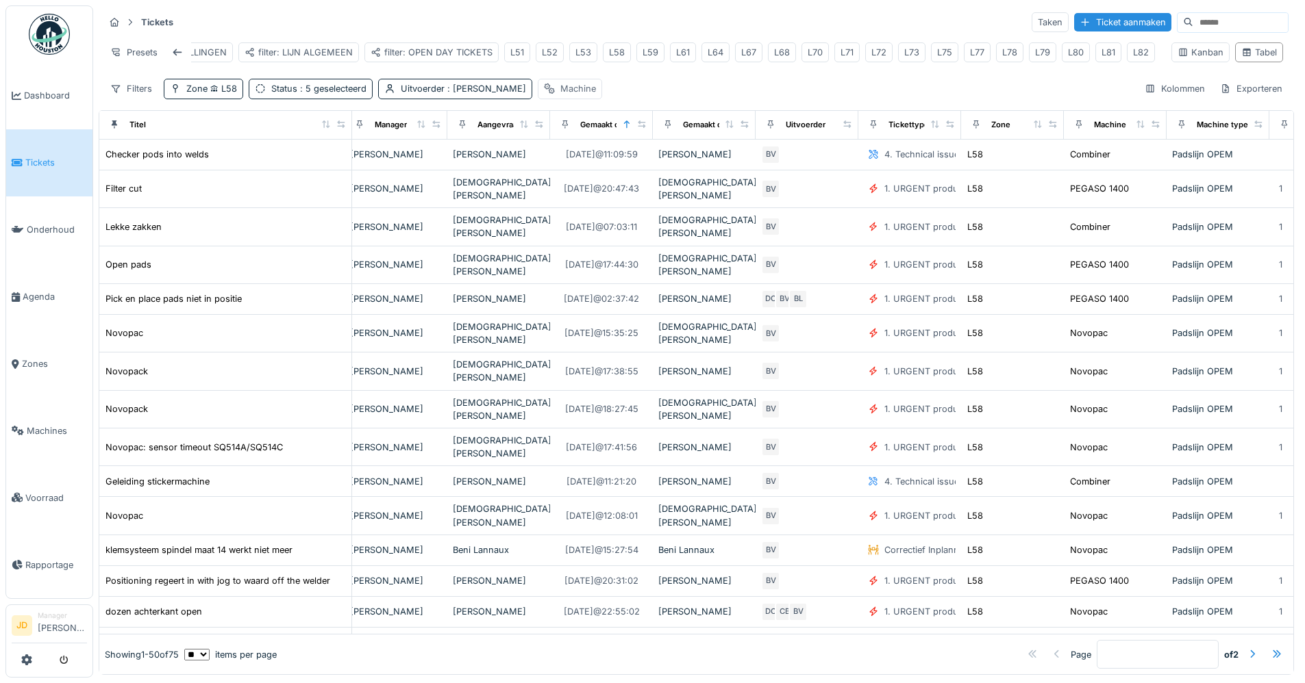
click at [560, 95] on div "Machine" at bounding box center [578, 88] width 36 height 13
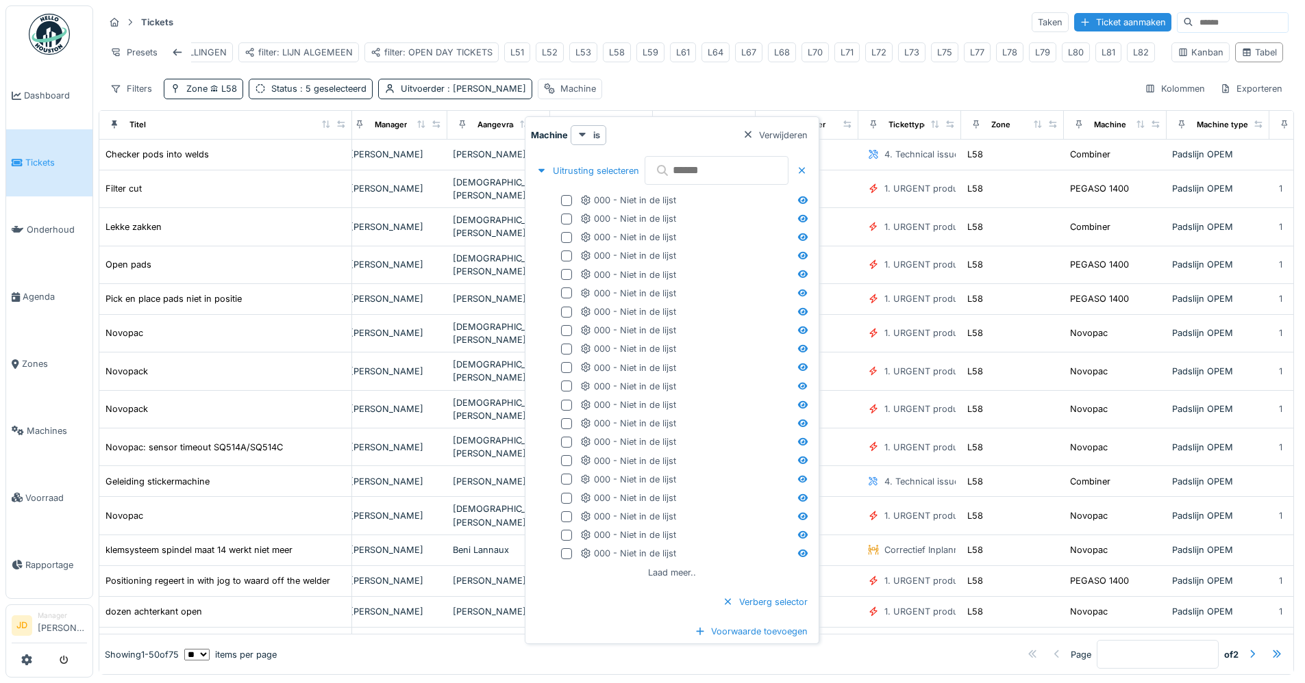
click at [727, 167] on input "text" at bounding box center [716, 170] width 144 height 29
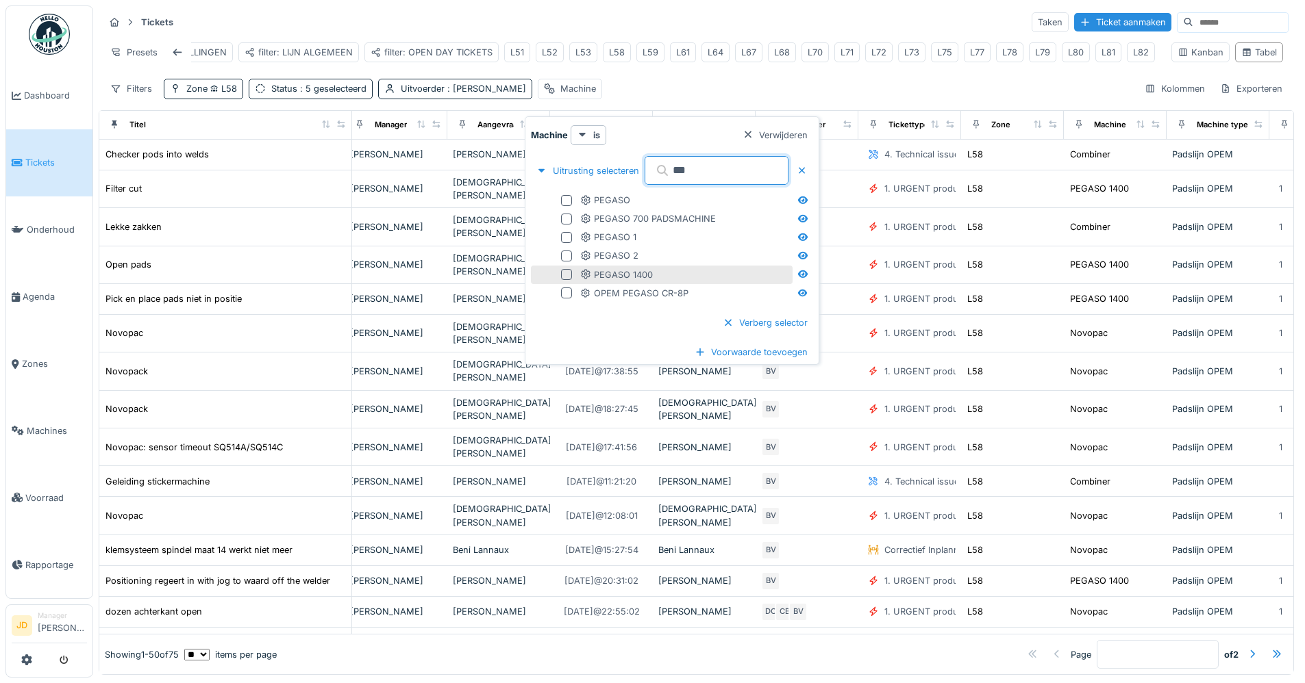
type input "***"
click at [564, 275] on div at bounding box center [566, 274] width 11 height 11
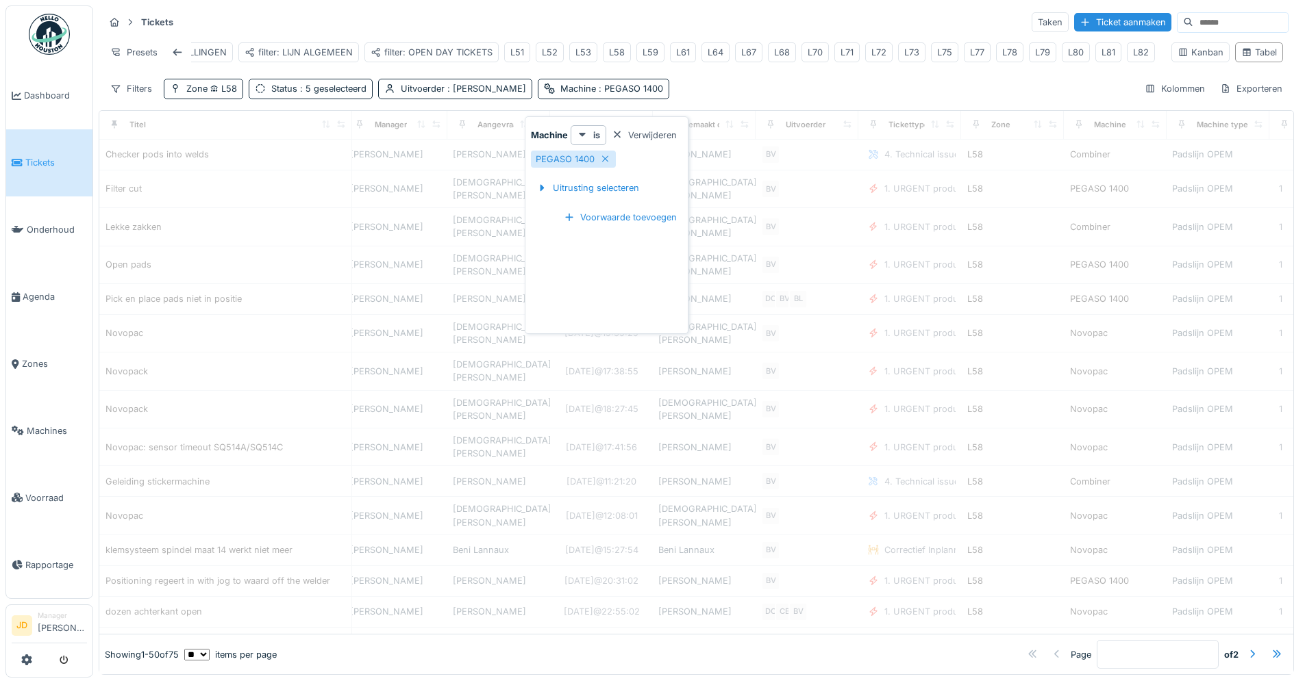
click at [733, 16] on div "Tickets Taken Ticket aanmaken" at bounding box center [696, 22] width 1184 height 23
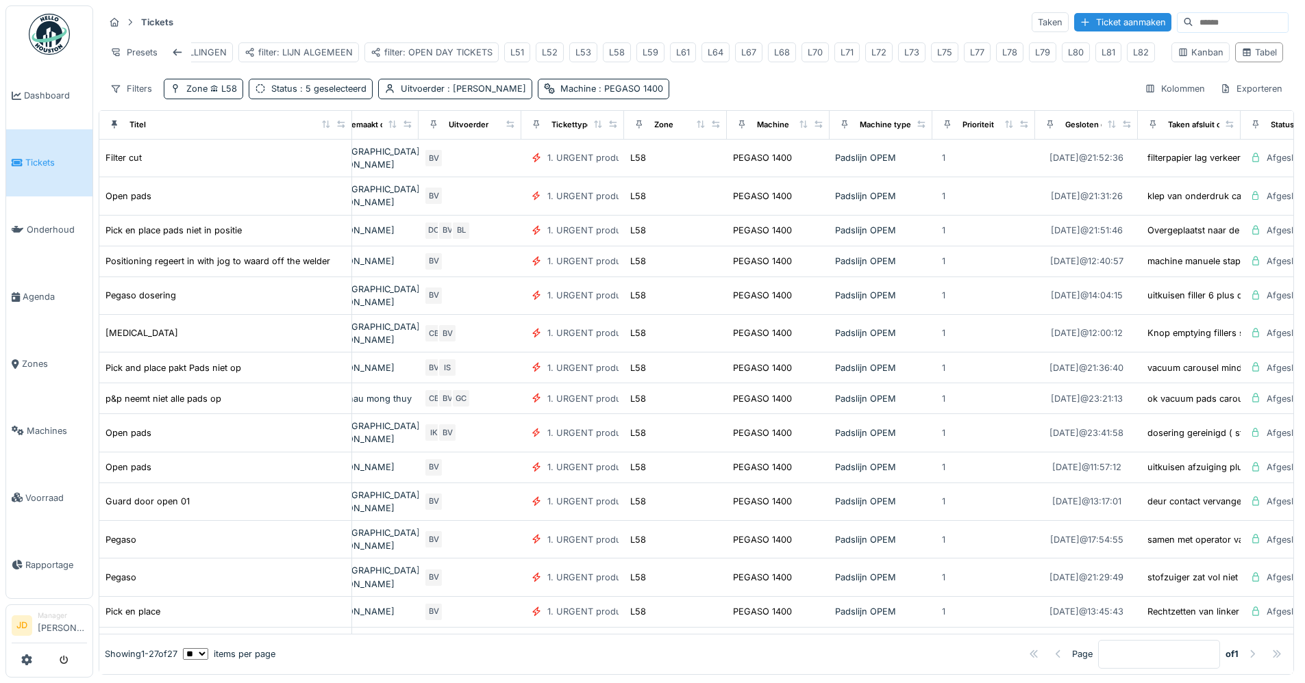
scroll to position [0, 425]
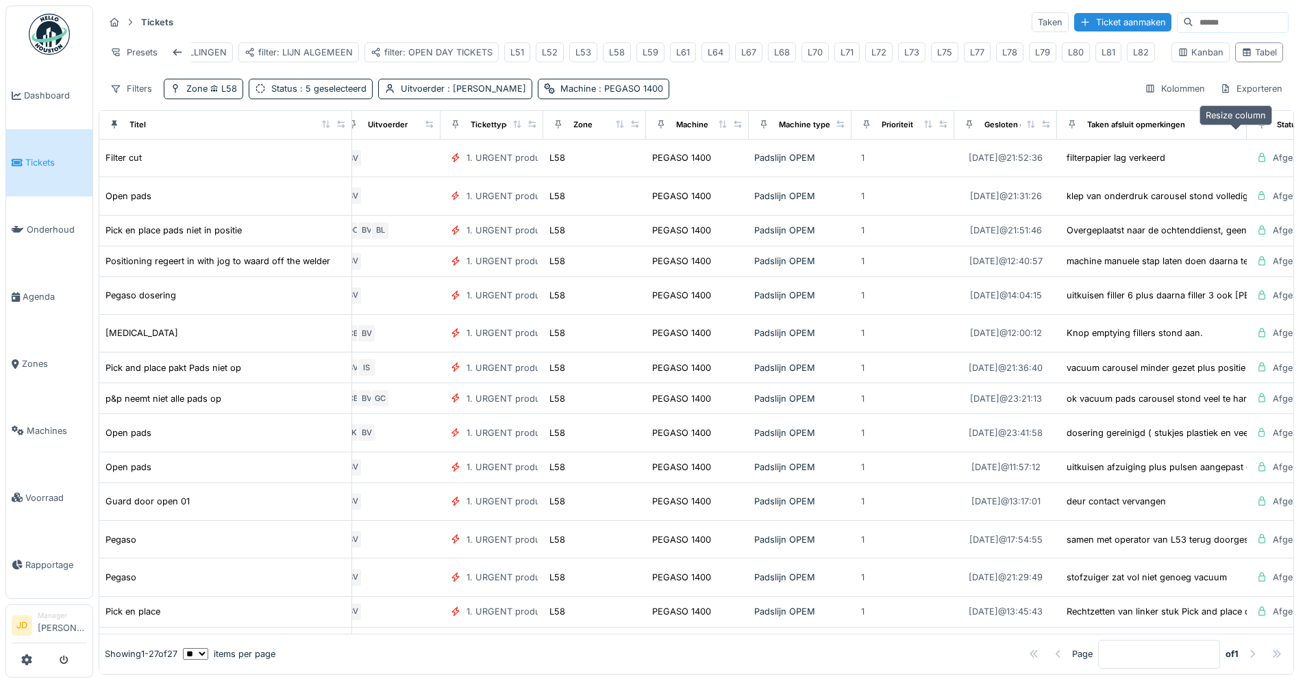
drag, startPoint x: 1153, startPoint y: 135, endPoint x: 1239, endPoint y: 134, distance: 87.0
click at [1239, 128] on icon at bounding box center [1236, 125] width 10 height 8
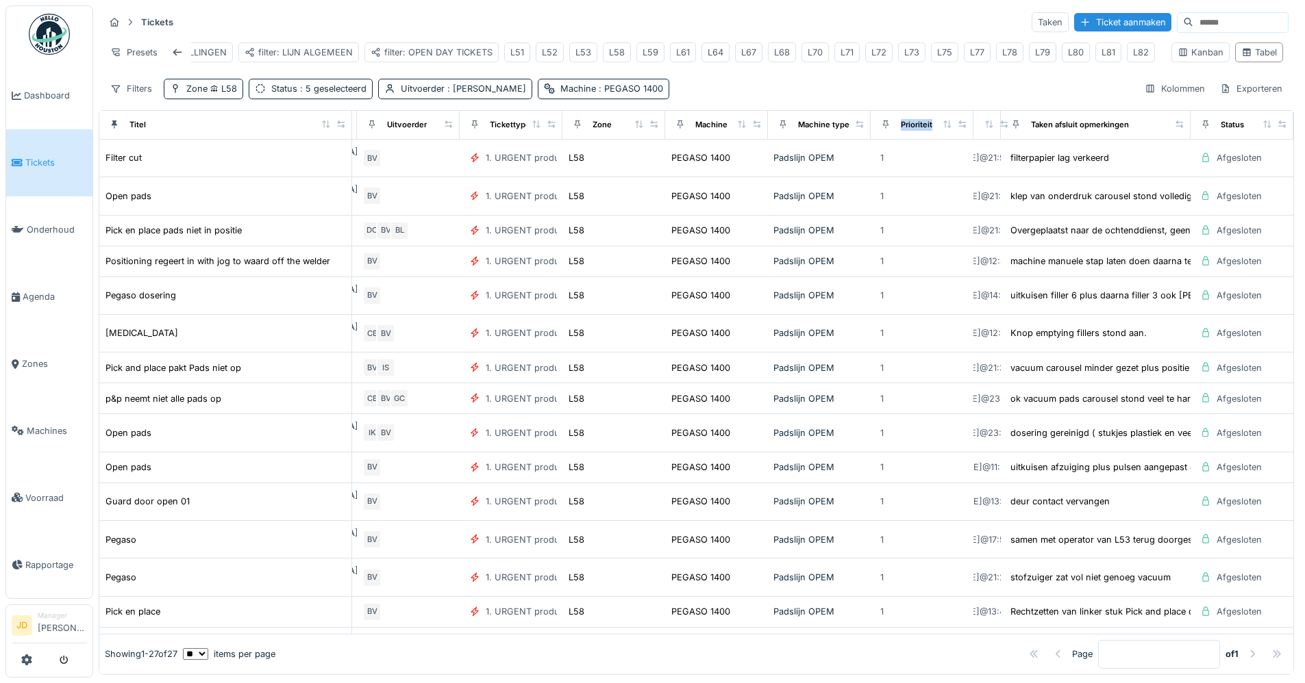
drag, startPoint x: 1043, startPoint y: 135, endPoint x: 836, endPoint y: 146, distance: 207.1
click at [836, 140] on tr "Titel Manager Aangevraagd door Gemaakt op Gemaakt door Uitvoerder Tickettype Zo…" at bounding box center [493, 125] width 1600 height 29
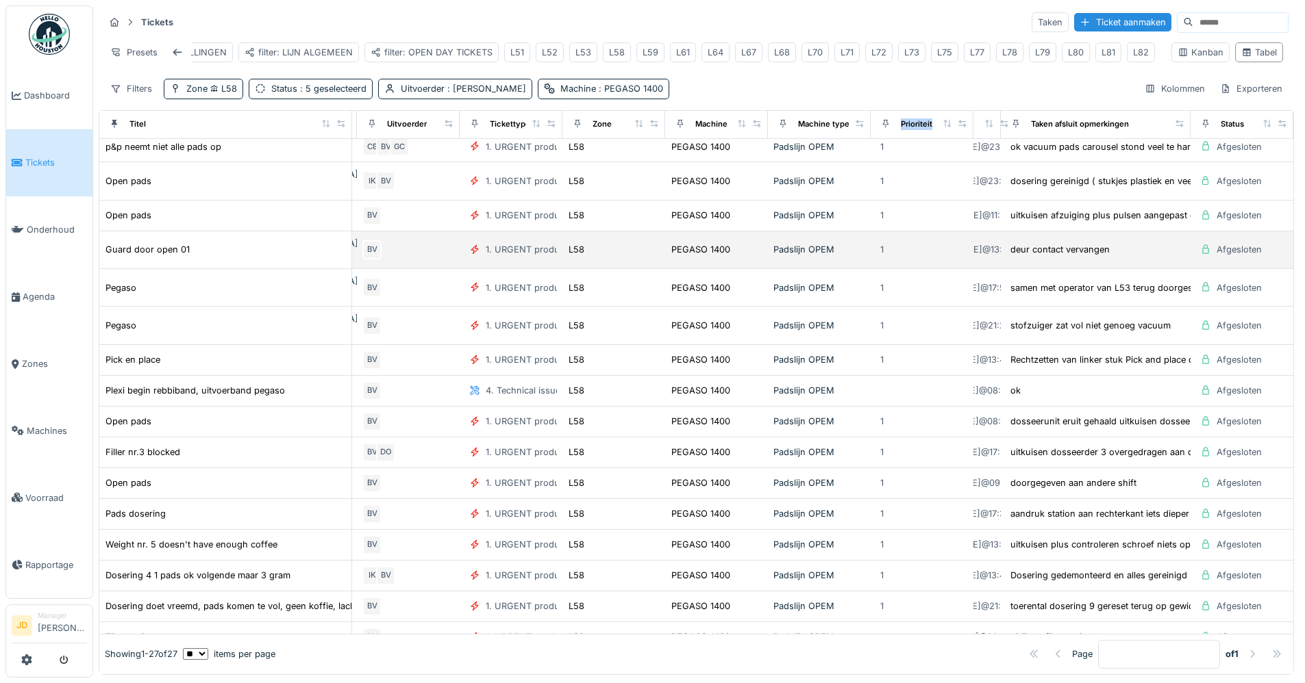
scroll to position [274, 425]
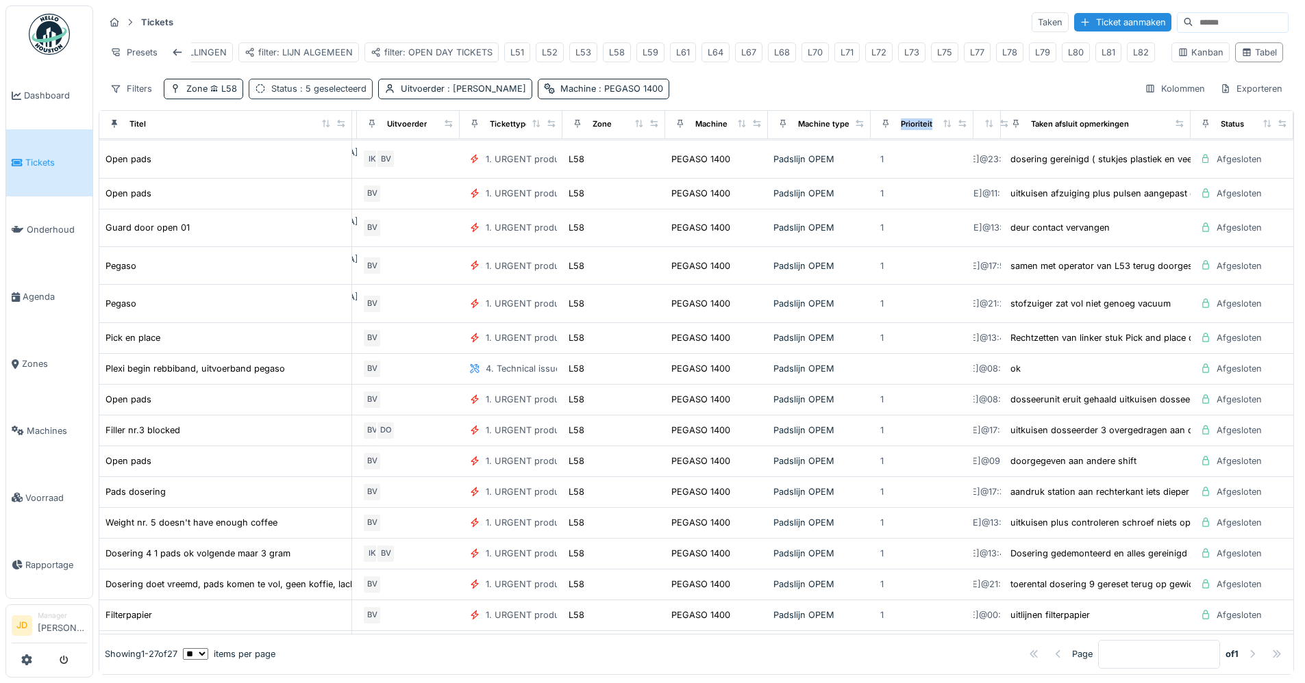
click at [337, 93] on span ": 5 geselecteerd" at bounding box center [331, 89] width 69 height 10
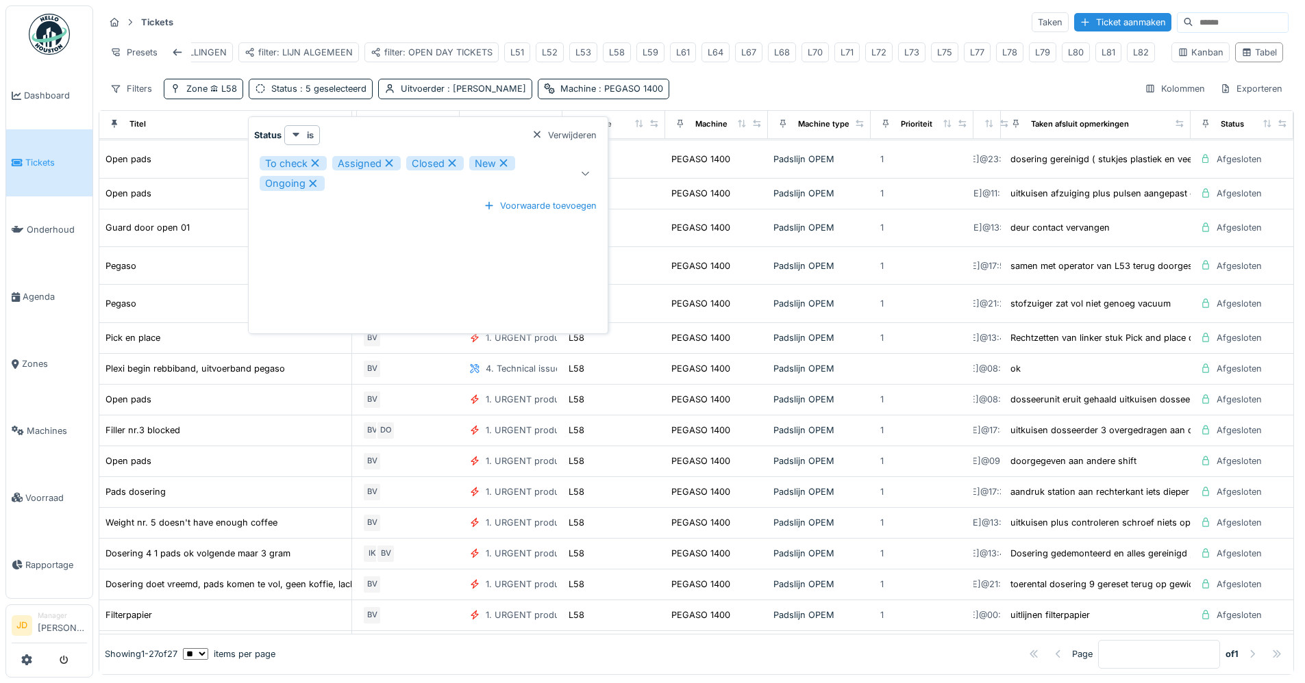
click at [390, 158] on icon at bounding box center [389, 163] width 12 height 10
click at [431, 158] on icon at bounding box center [429, 163] width 12 height 10
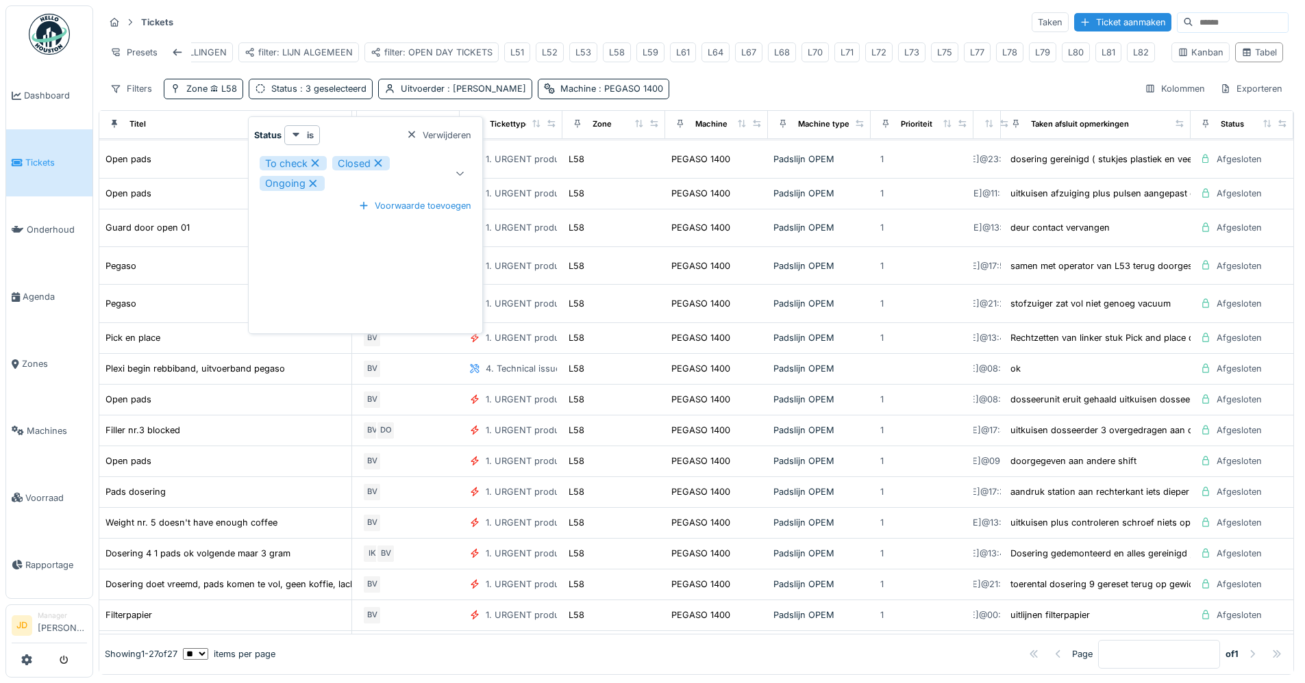
click at [319, 158] on icon at bounding box center [315, 163] width 12 height 10
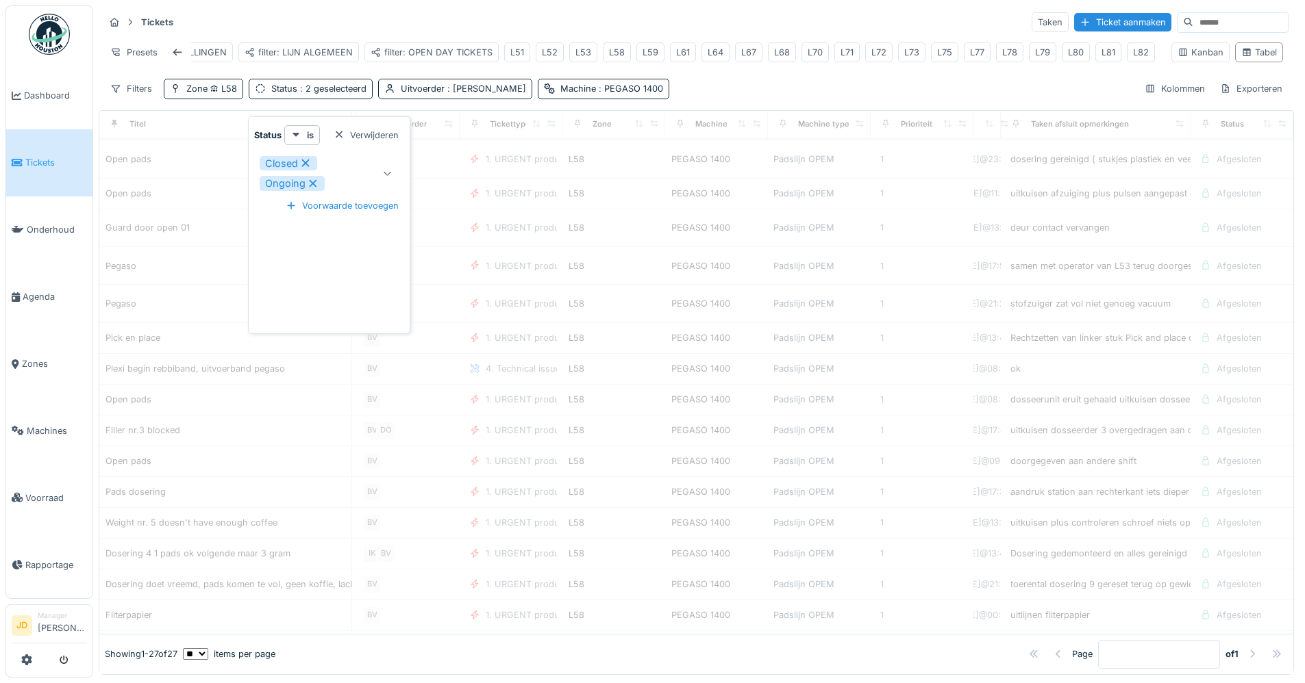
click at [316, 179] on icon at bounding box center [313, 184] width 12 height 10
type input "******"
click at [427, 15] on div "Tickets Taken Ticket aanmaken" at bounding box center [696, 22] width 1184 height 23
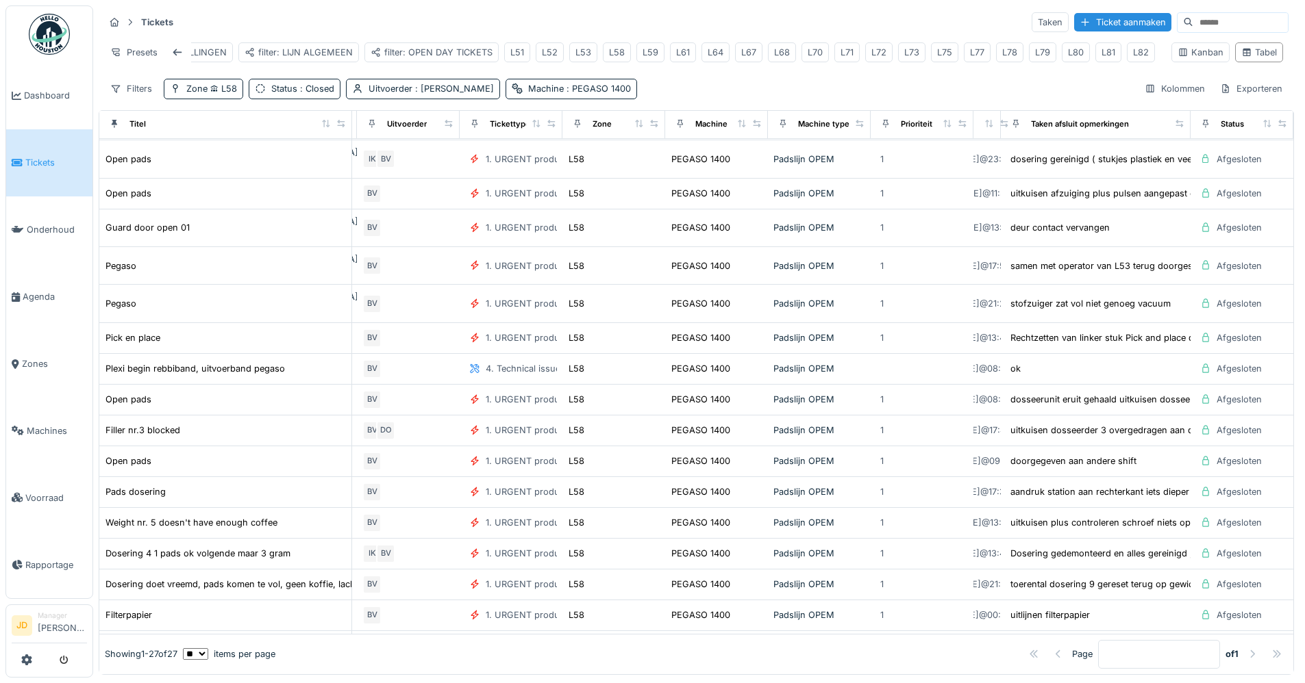
scroll to position [274, 437]
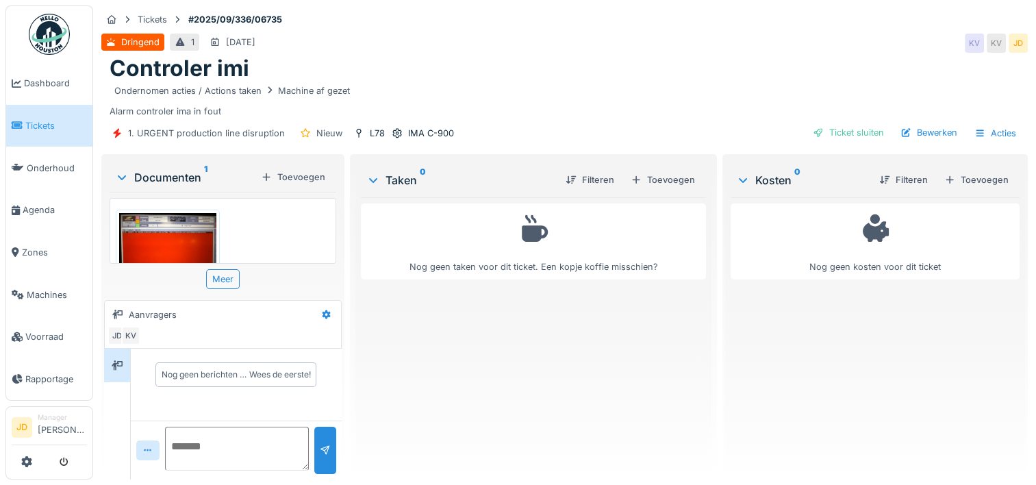
click at [179, 247] on img at bounding box center [167, 249] width 97 height 73
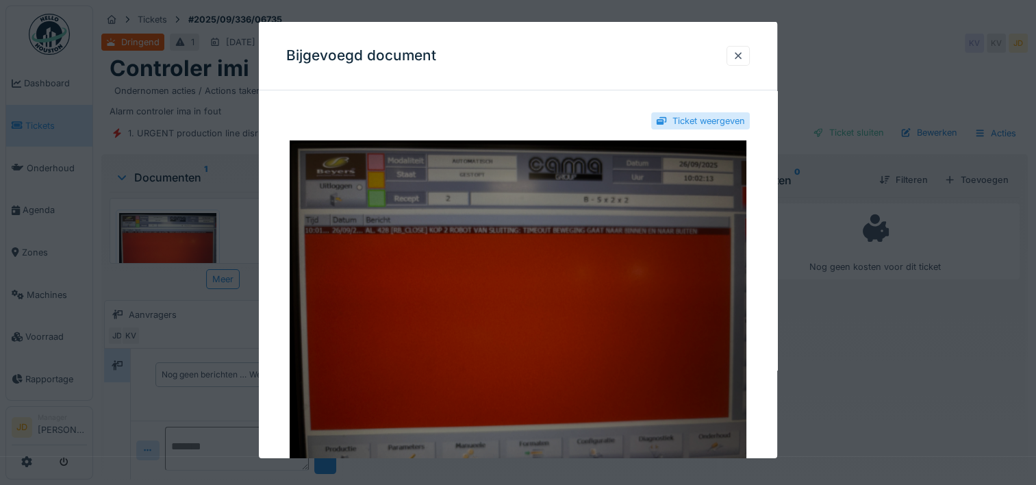
click at [672, 347] on img at bounding box center [518, 311] width 464 height 342
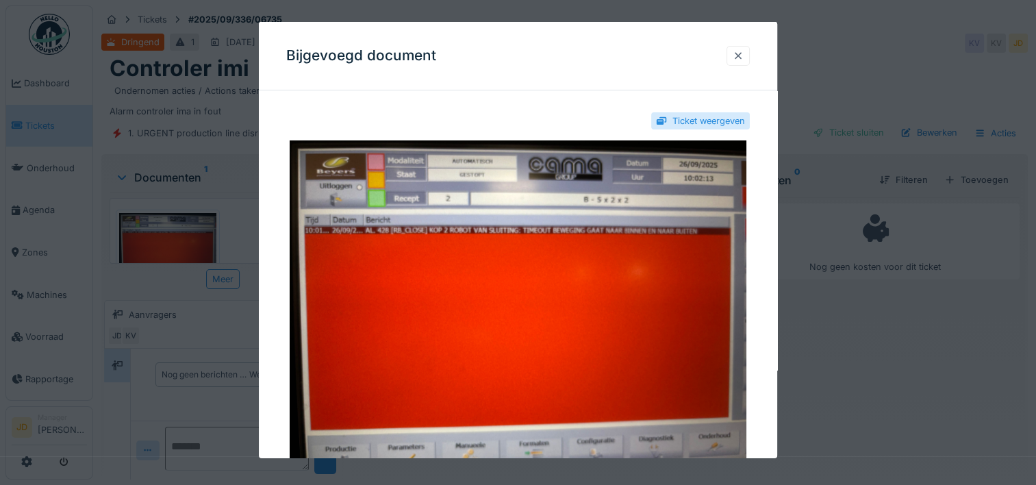
click at [749, 63] on div at bounding box center [738, 56] width 23 height 20
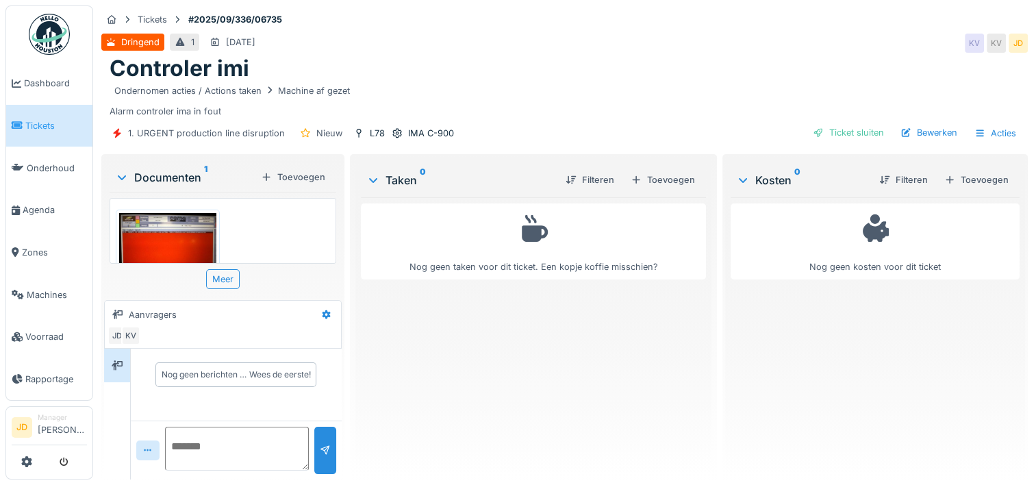
click at [149, 241] on img at bounding box center [167, 249] width 97 height 73
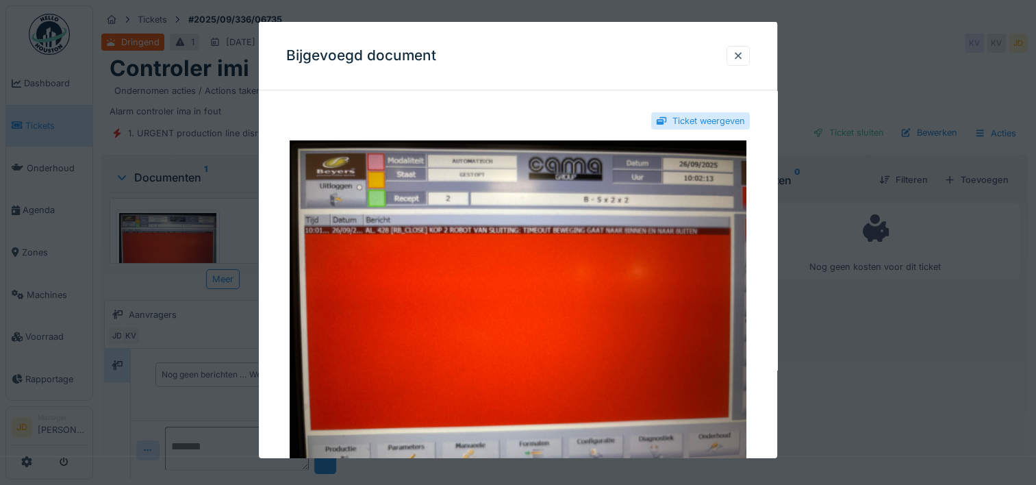
click at [854, 357] on div at bounding box center [518, 242] width 1036 height 485
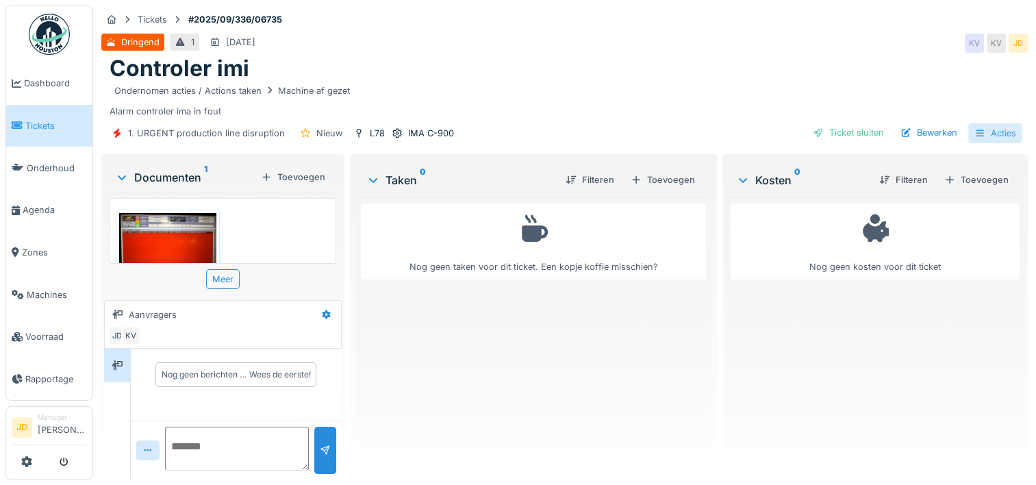
click at [975, 135] on div "Acties" at bounding box center [995, 133] width 54 height 20
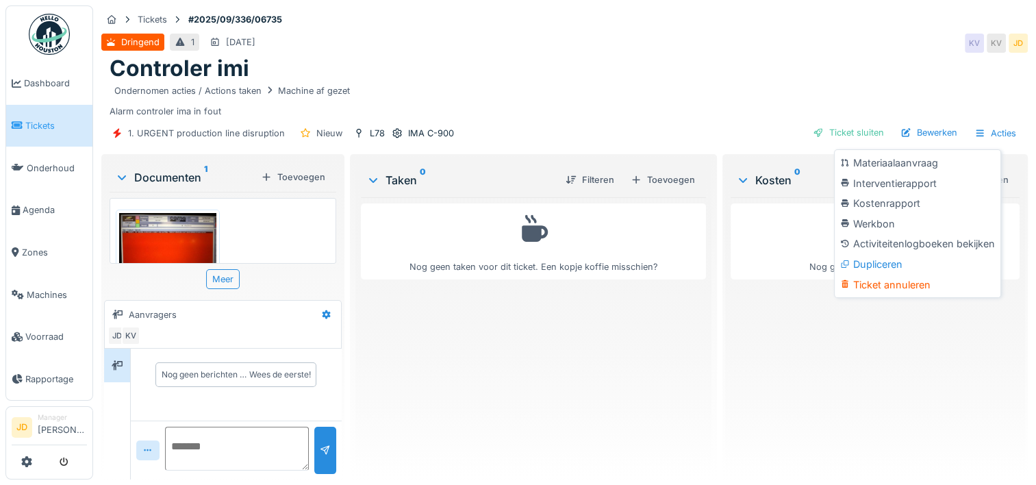
click at [768, 102] on div "Ondernomen acties / Actions taken Machine af gezet Alarm controler ima in fout" at bounding box center [565, 100] width 910 height 36
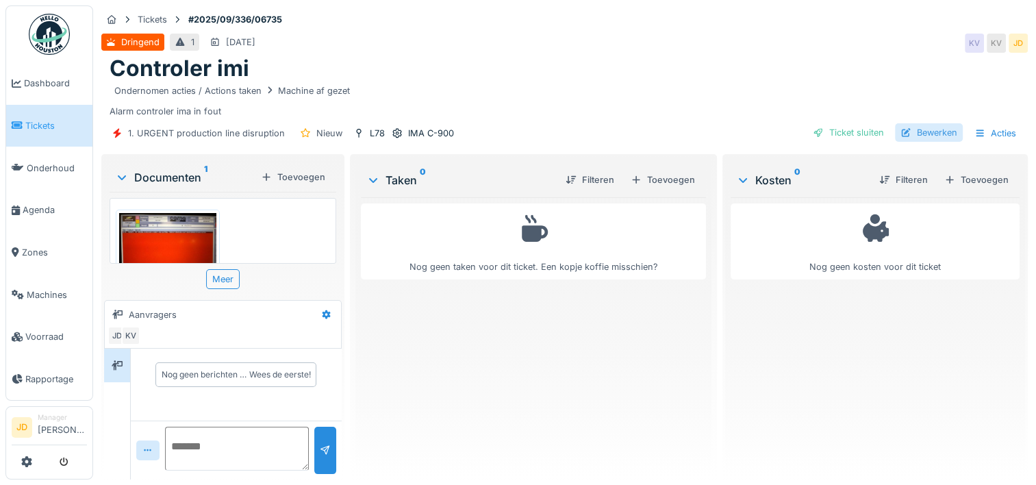
click at [916, 131] on div "Bewerken" at bounding box center [929, 132] width 68 height 18
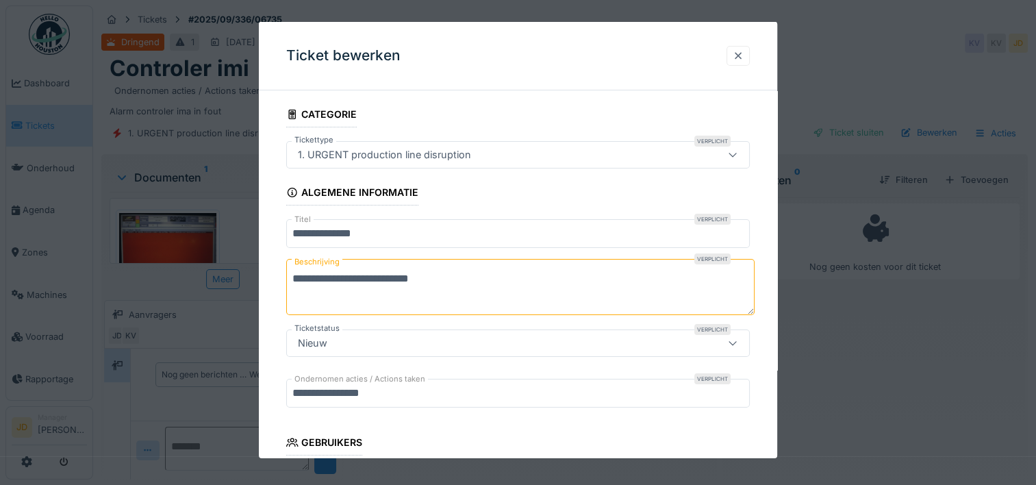
click at [744, 53] on div at bounding box center [738, 55] width 11 height 13
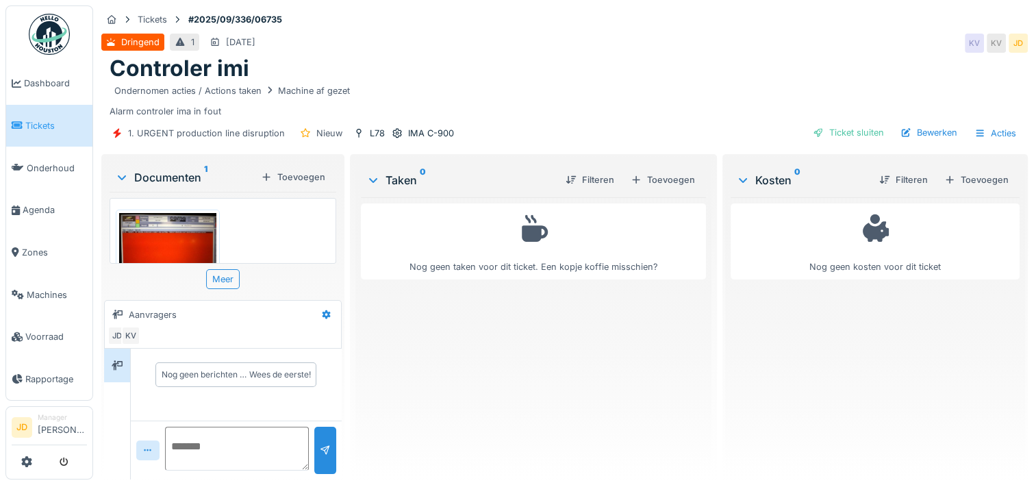
click at [704, 77] on div "Controler imi" at bounding box center [565, 68] width 910 height 26
click at [974, 134] on div "Acties" at bounding box center [995, 133] width 54 height 20
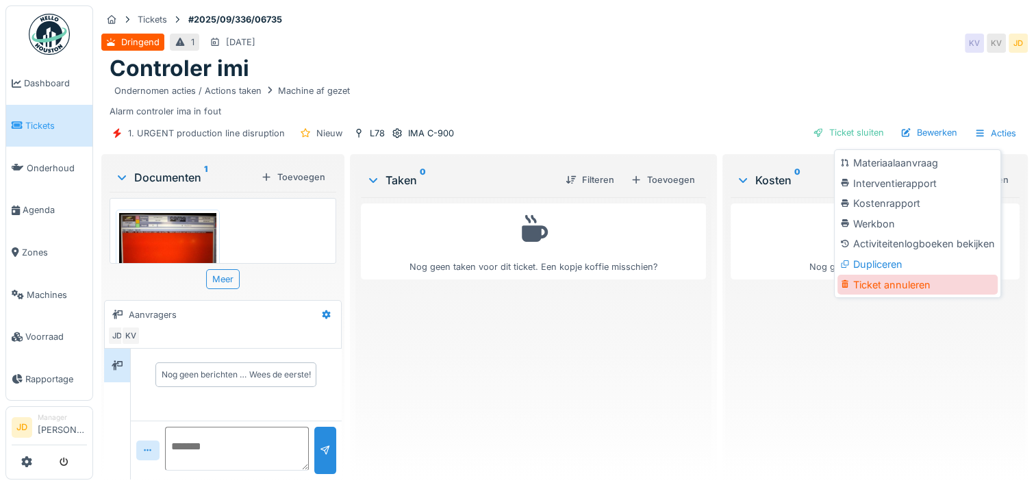
click at [910, 281] on div "Ticket annuleren" at bounding box center [918, 285] width 160 height 21
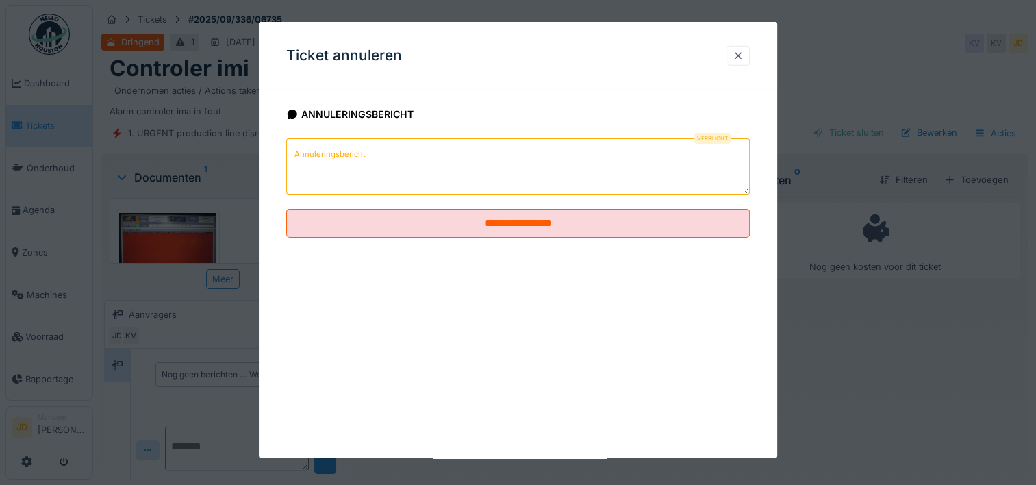
click at [436, 160] on textarea "Annuleringsbericht" at bounding box center [518, 166] width 464 height 56
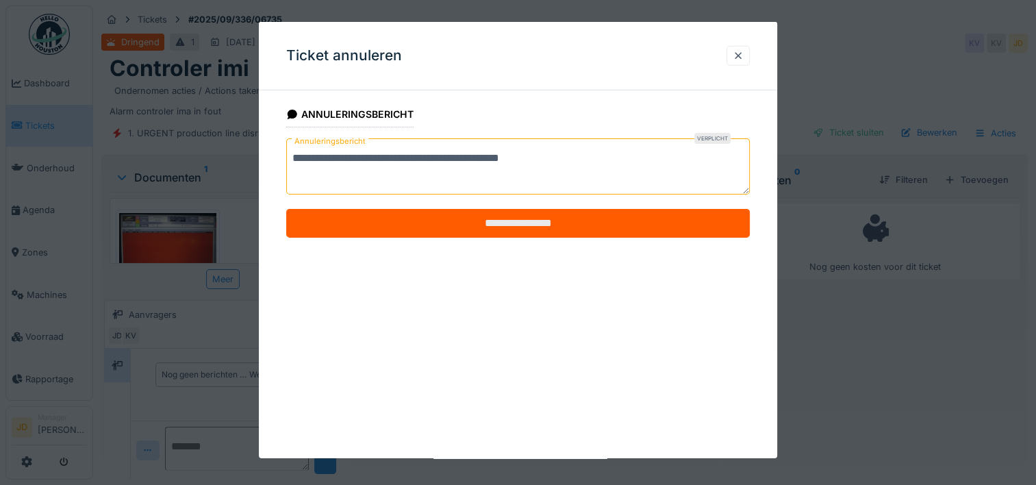
type textarea "**********"
click at [353, 222] on input "**********" at bounding box center [518, 223] width 464 height 29
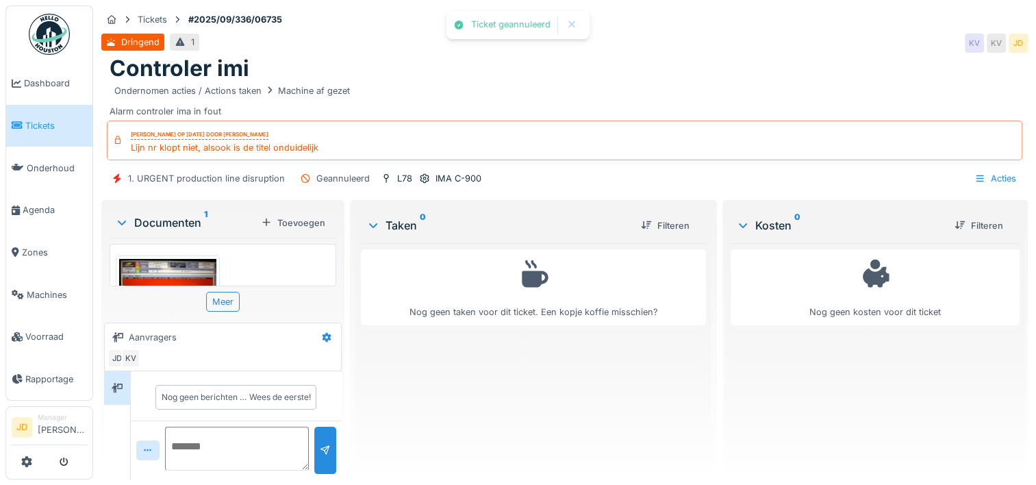
scroll to position [1, 0]
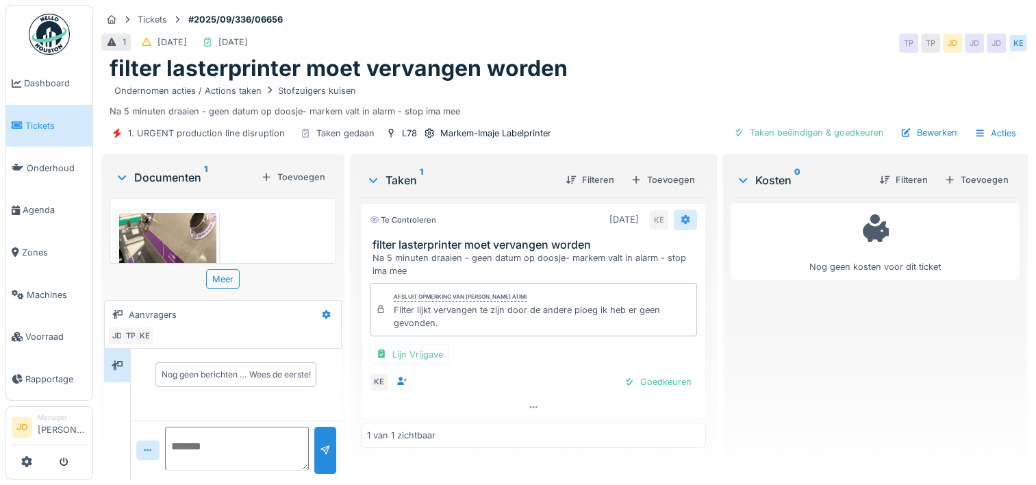
click at [681, 221] on icon at bounding box center [685, 220] width 9 height 10
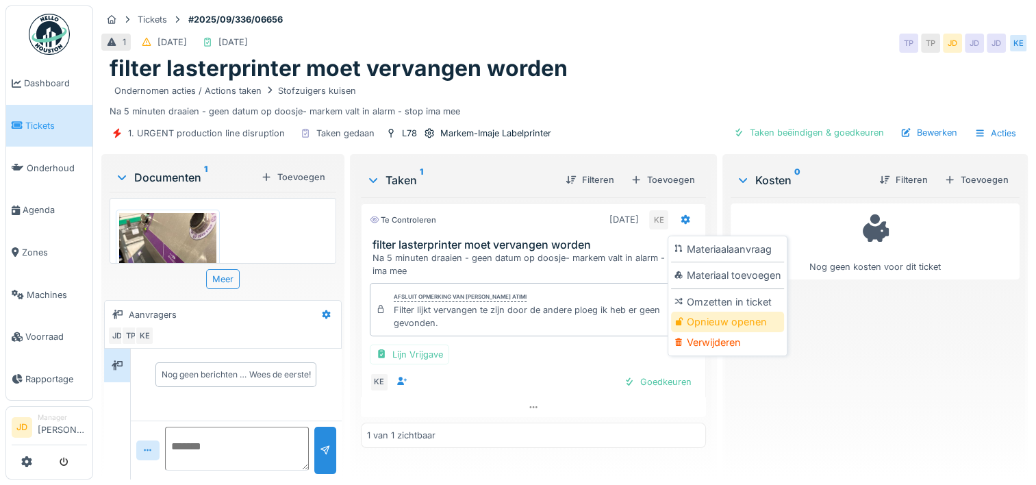
click at [709, 320] on div "Opnieuw openen" at bounding box center [727, 322] width 113 height 21
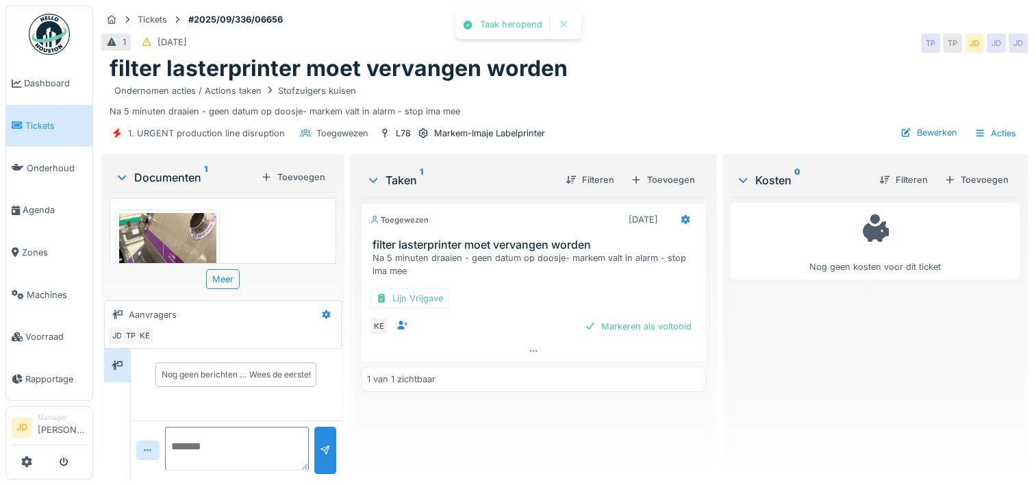
click at [386, 331] on div "KE" at bounding box center [391, 325] width 42 height 19
click at [398, 323] on icon at bounding box center [402, 324] width 10 height 9
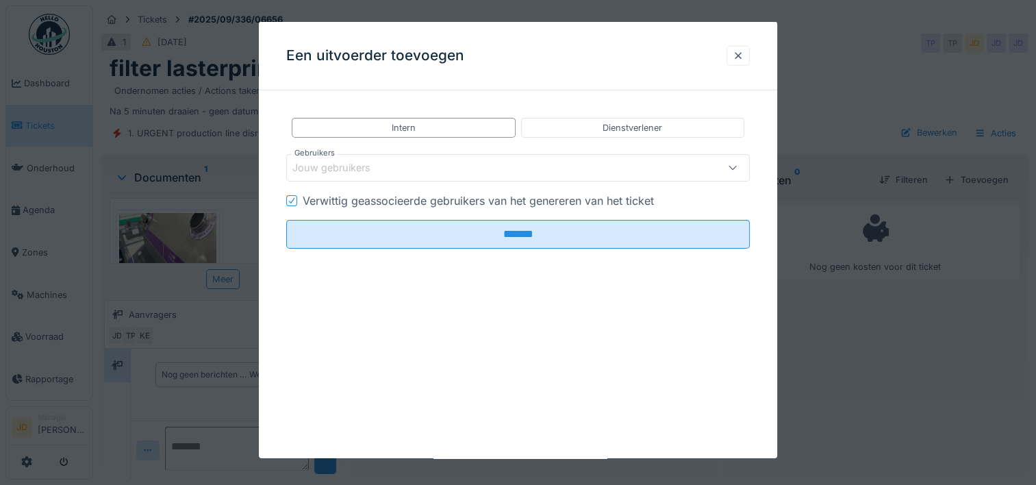
click at [401, 164] on div "Jouw gebruikers" at bounding box center [489, 167] width 395 height 15
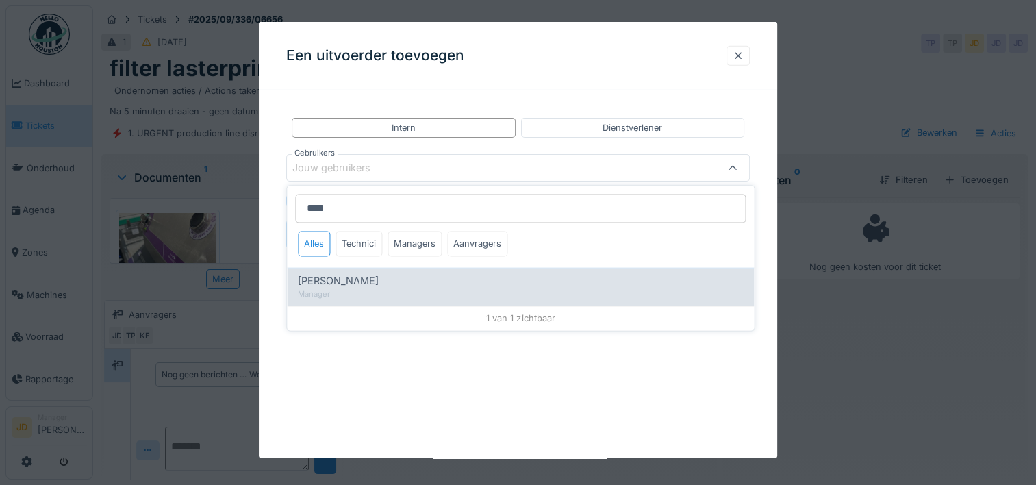
type input "****"
click at [378, 278] on div "[PERSON_NAME]" at bounding box center [520, 281] width 445 height 15
type input "****"
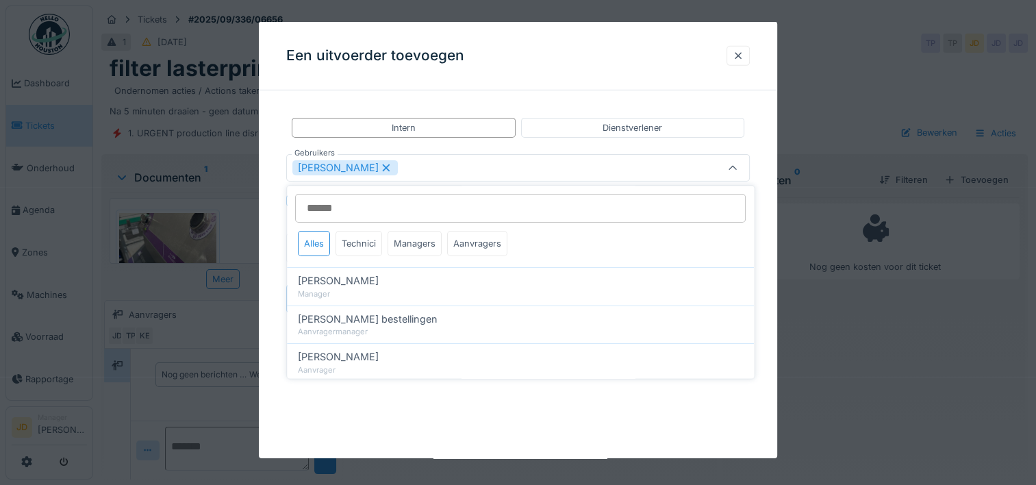
click at [744, 162] on div at bounding box center [732, 168] width 33 height 26
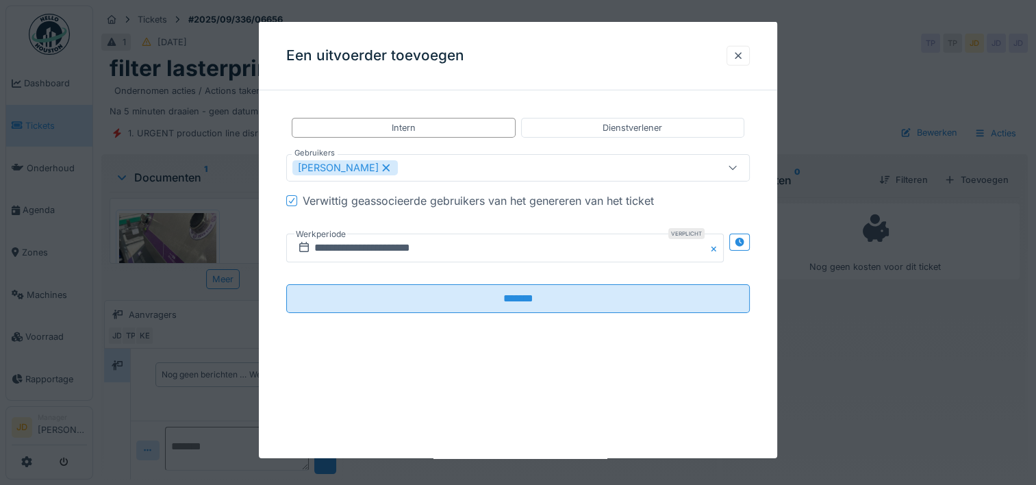
click at [488, 312] on fieldset "**********" at bounding box center [518, 212] width 464 height 223
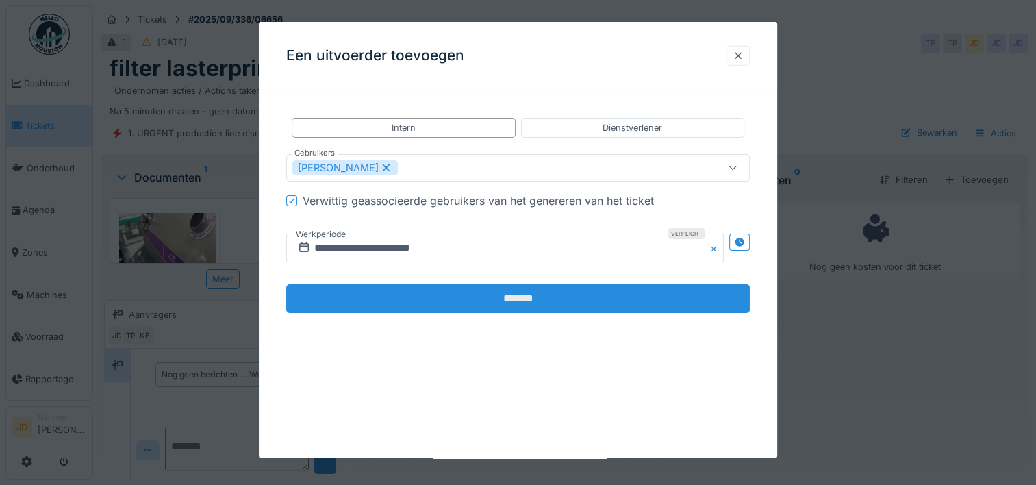
click at [489, 304] on input "*******" at bounding box center [518, 298] width 464 height 29
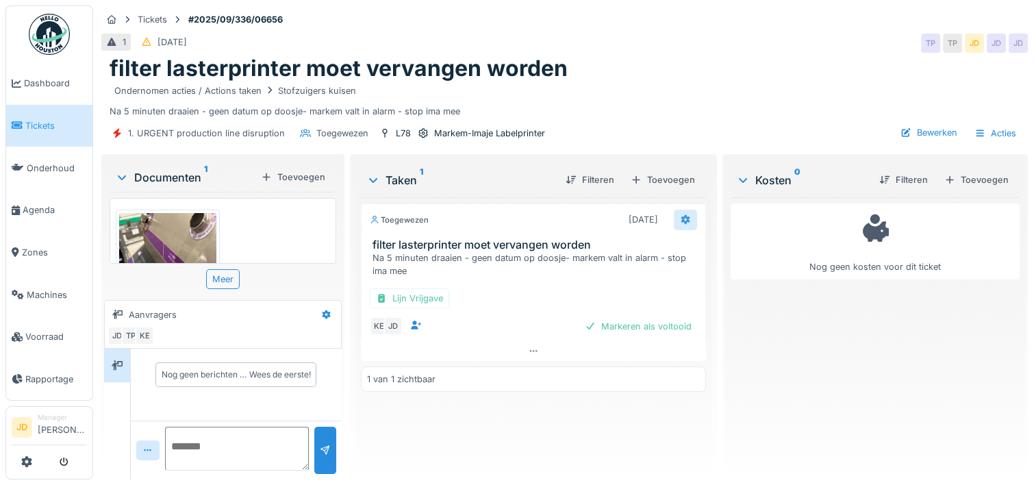
click at [680, 213] on div at bounding box center [685, 219] width 11 height 13
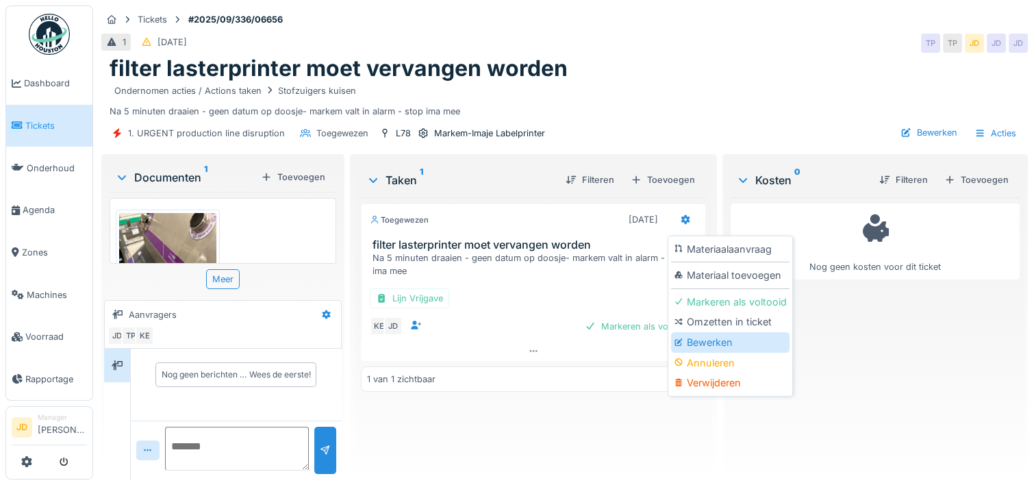
click at [692, 341] on div "Bewerken" at bounding box center [730, 342] width 118 height 21
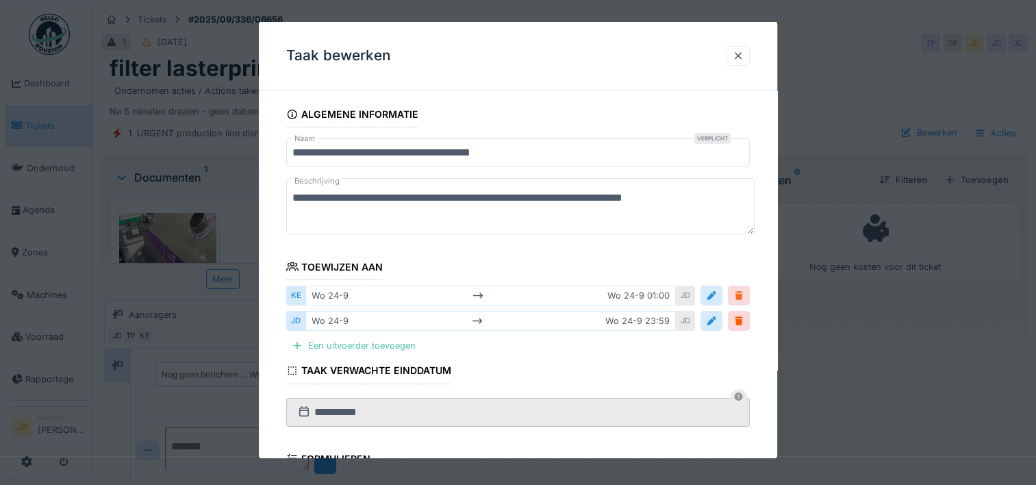
click at [742, 287] on div at bounding box center [739, 296] width 22 height 20
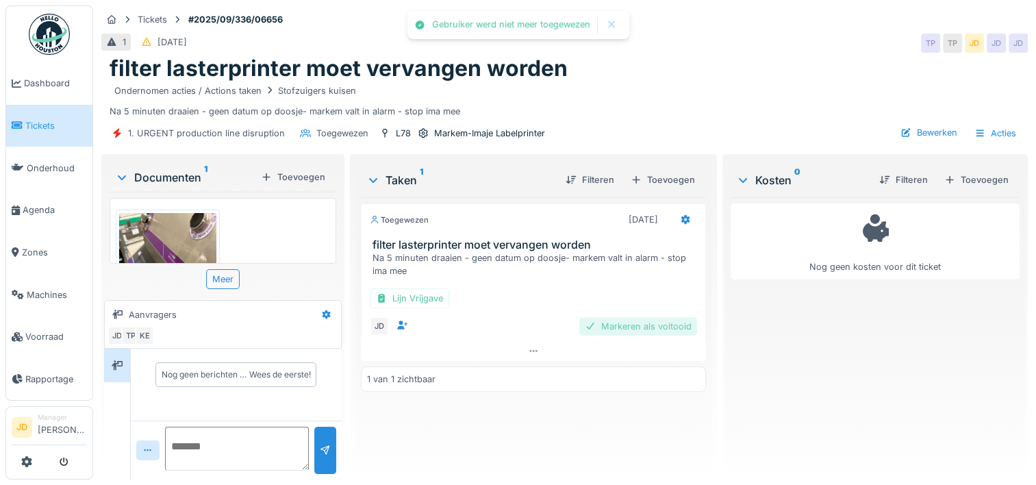
click at [641, 330] on div "Markeren als voltooid" at bounding box center [638, 326] width 118 height 18
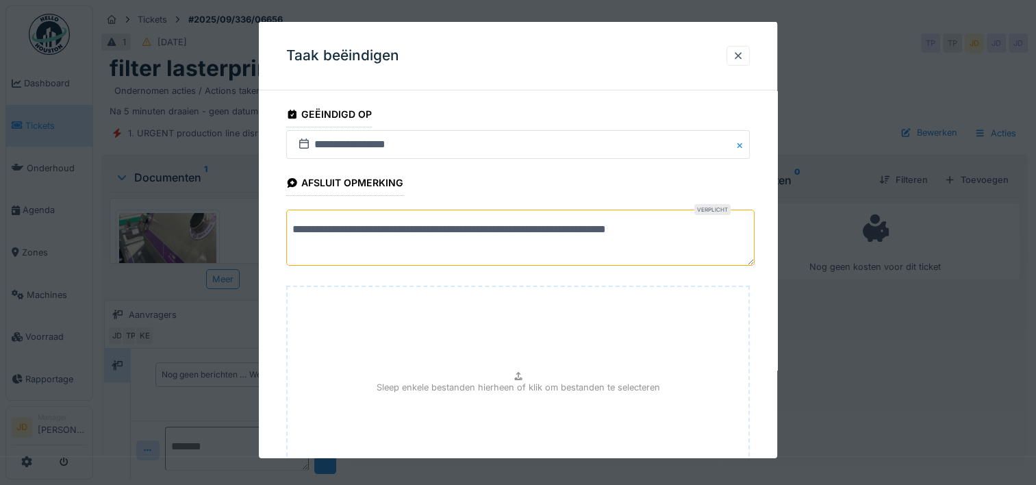
drag, startPoint x: 681, startPoint y: 230, endPoint x: 224, endPoint y: 306, distance: 463.7
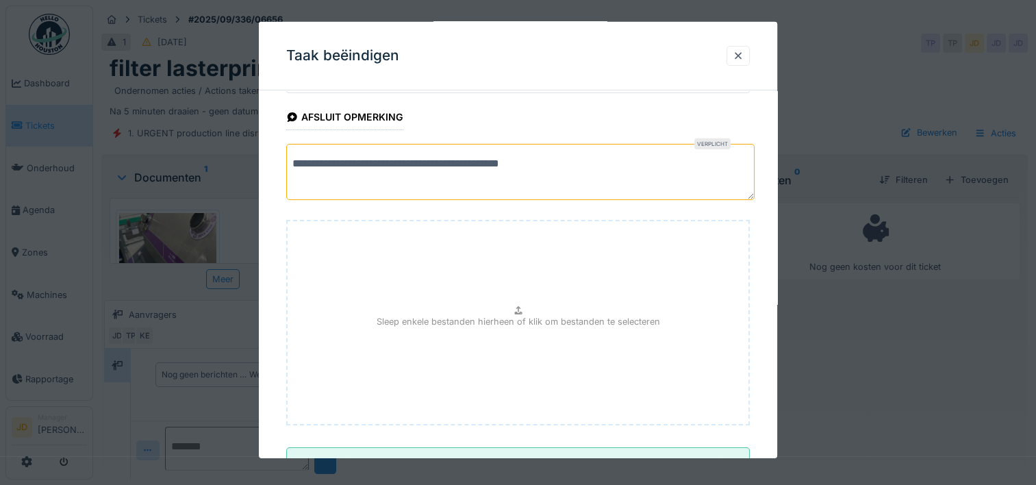
scroll to position [121, 0]
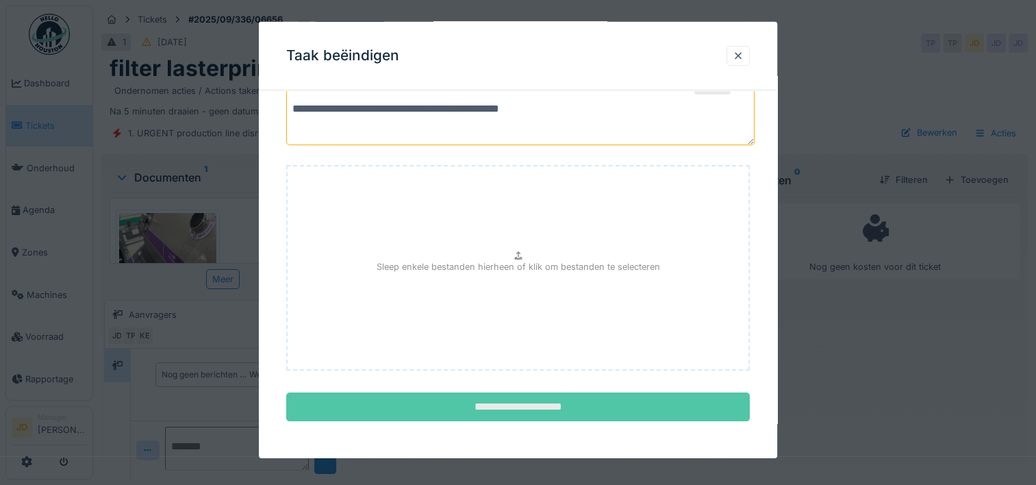
type textarea "**********"
click at [410, 401] on input "**********" at bounding box center [518, 406] width 464 height 29
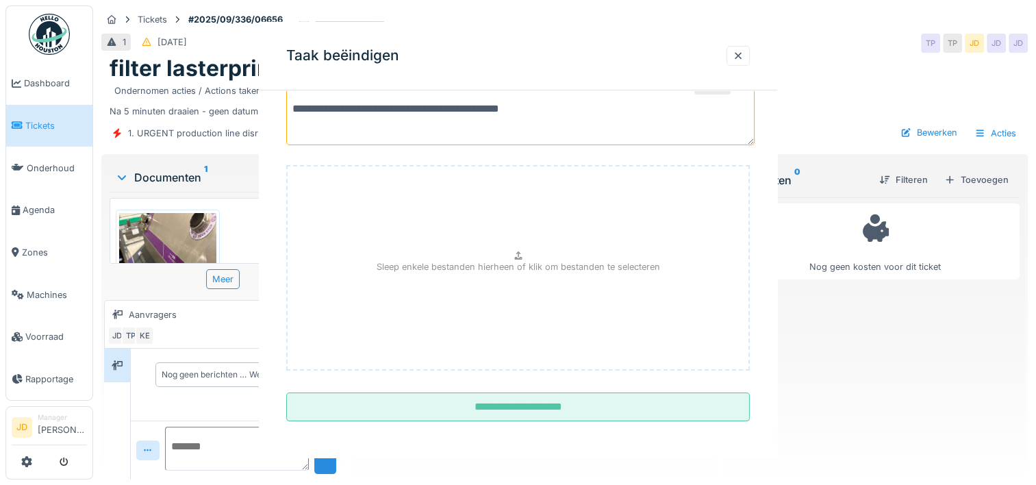
scroll to position [0, 0]
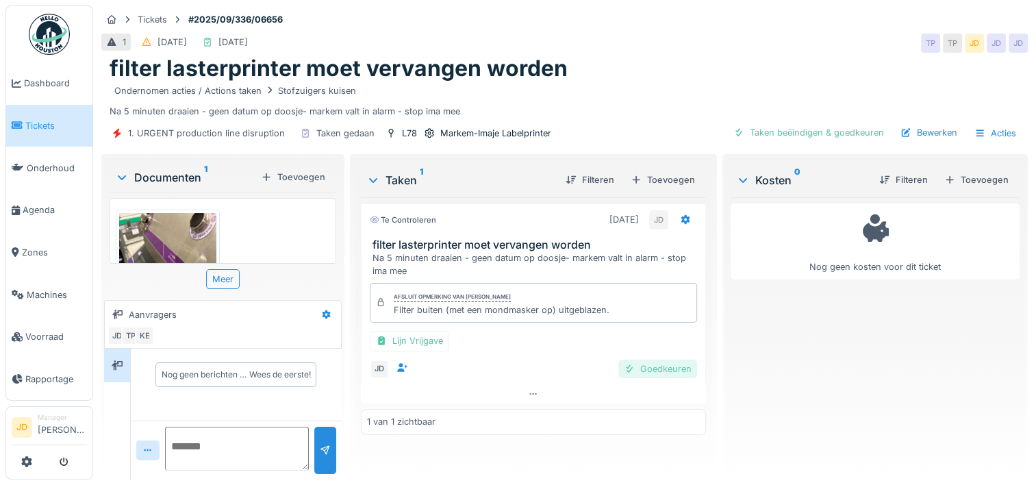
click at [625, 368] on div at bounding box center [629, 368] width 11 height 13
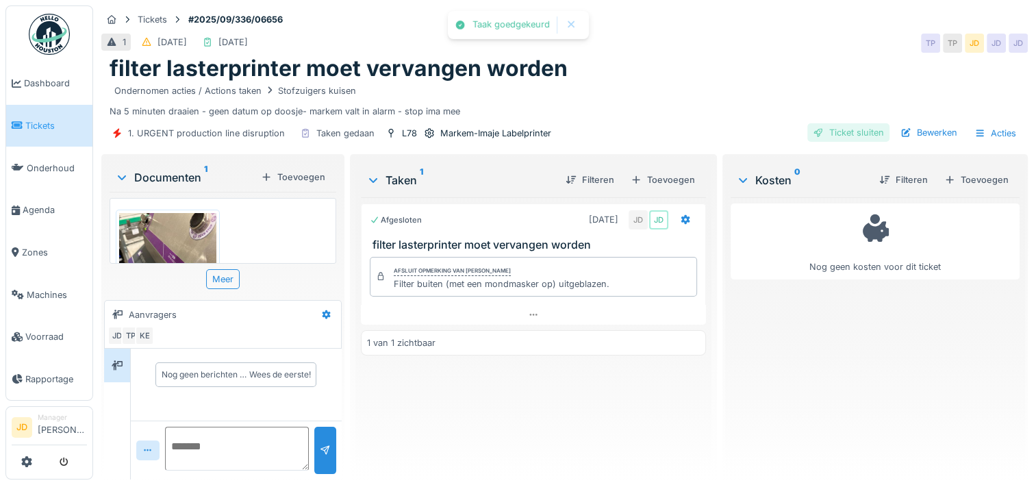
click at [857, 131] on div "Ticket sluiten" at bounding box center [848, 132] width 82 height 18
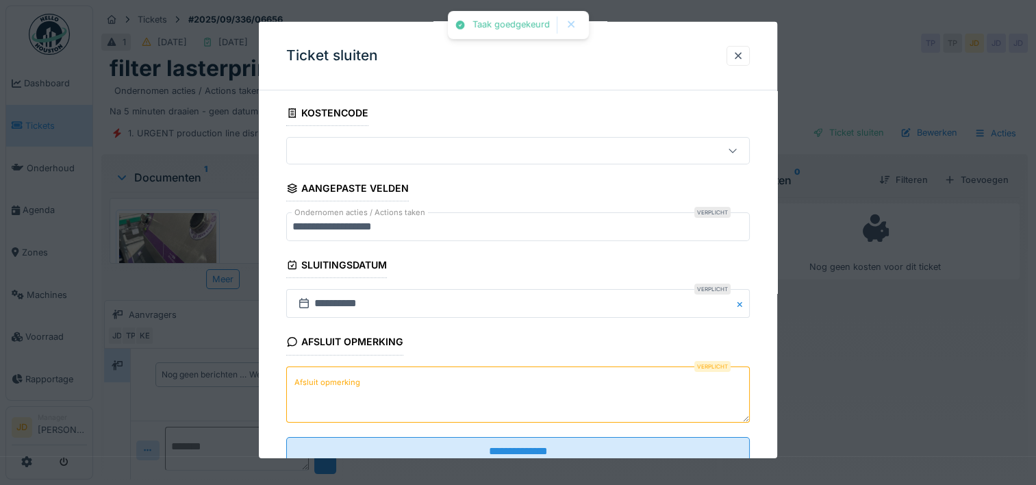
scroll to position [120, 0]
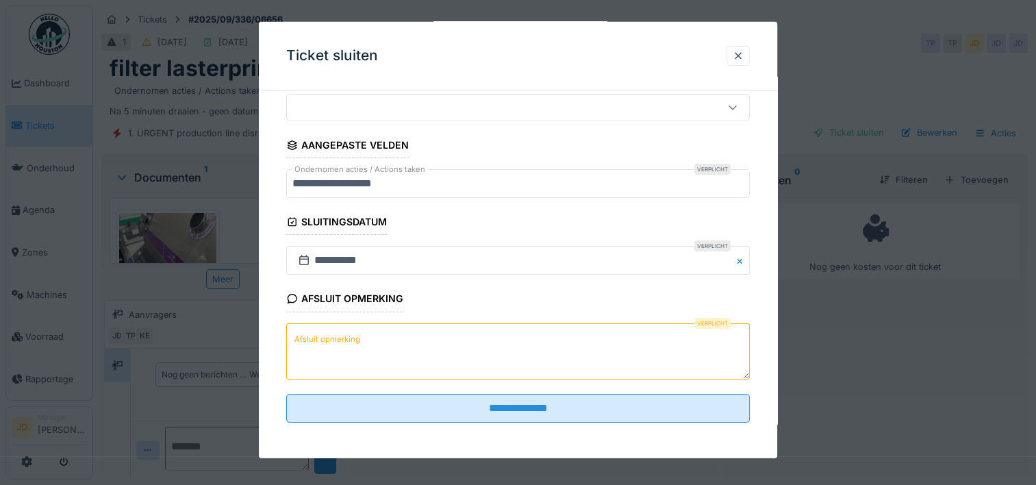
click at [463, 355] on textarea "Afsluit opmerking" at bounding box center [518, 351] width 464 height 56
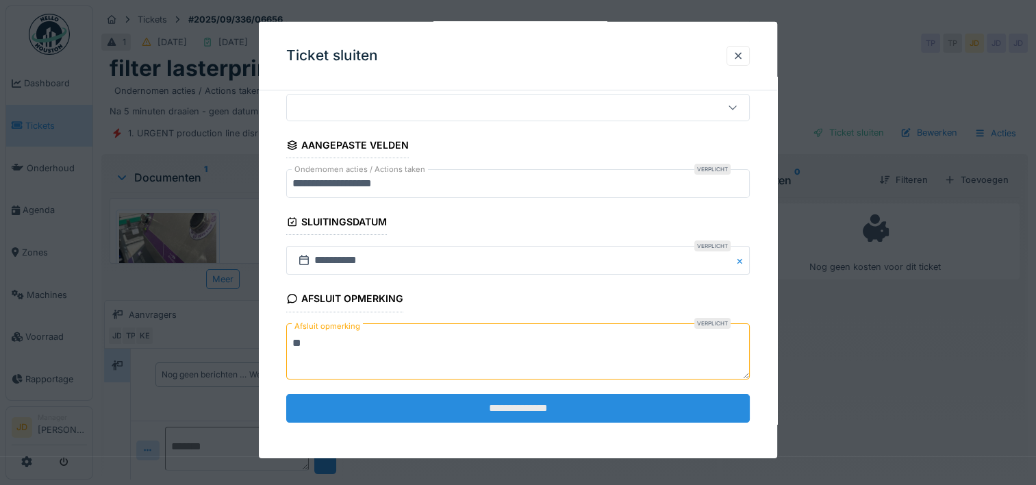
type textarea "**"
click at [473, 403] on input "**********" at bounding box center [518, 408] width 464 height 29
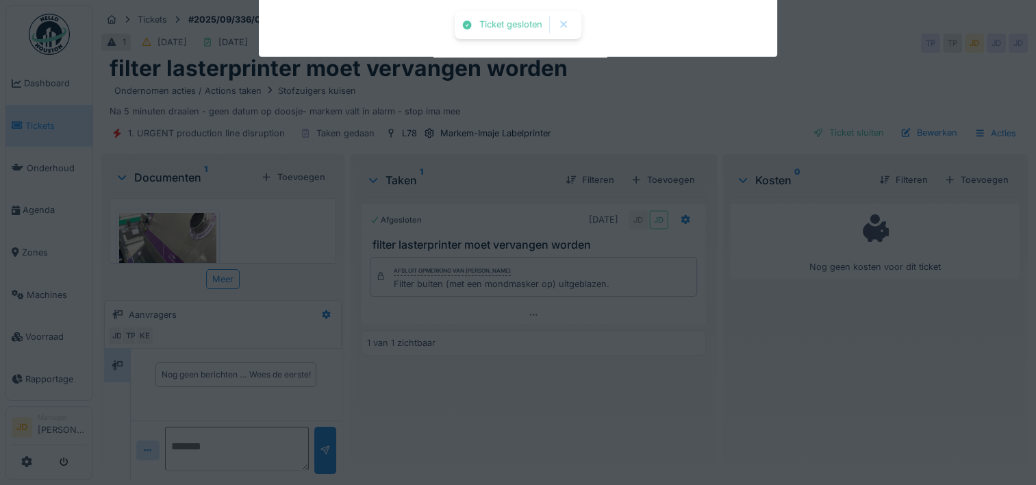
scroll to position [1, 0]
